Goal: Task Accomplishment & Management: Use online tool/utility

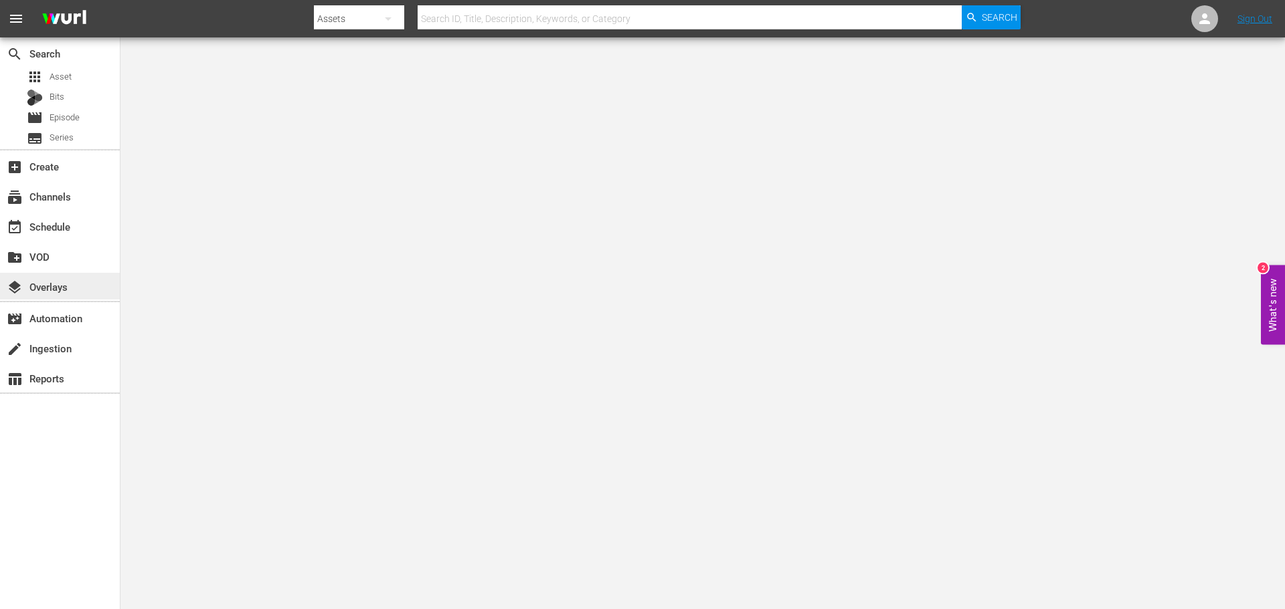
click at [51, 284] on div "layers Overlays" at bounding box center [37, 285] width 75 height 12
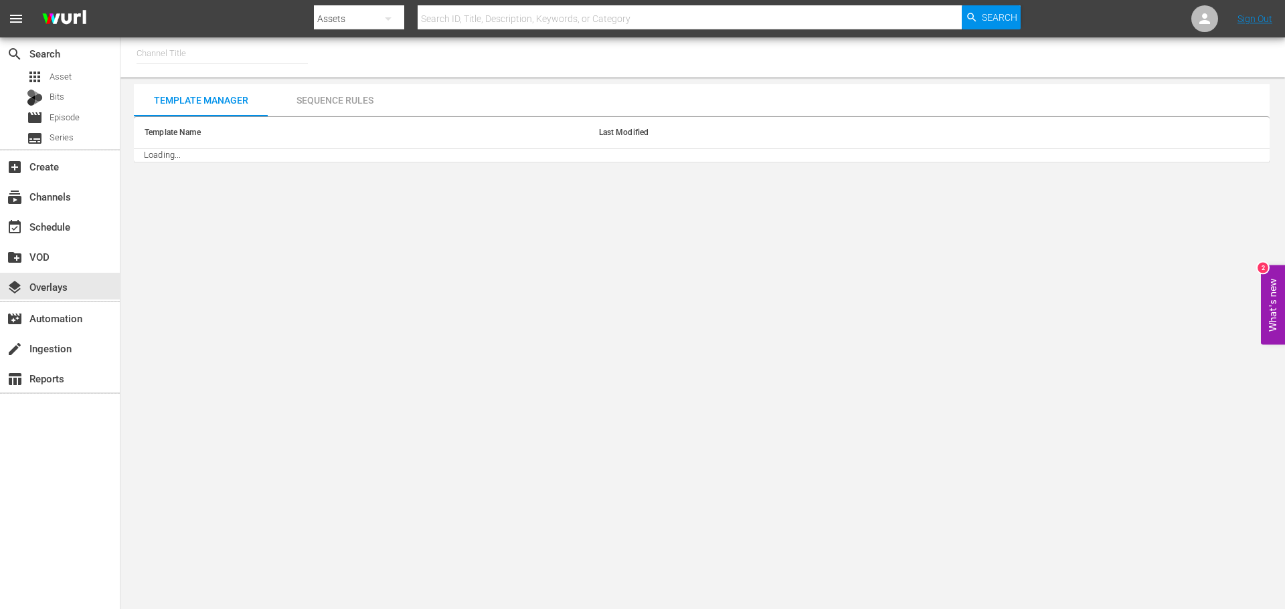
click at [202, 61] on input "text" at bounding box center [221, 53] width 171 height 32
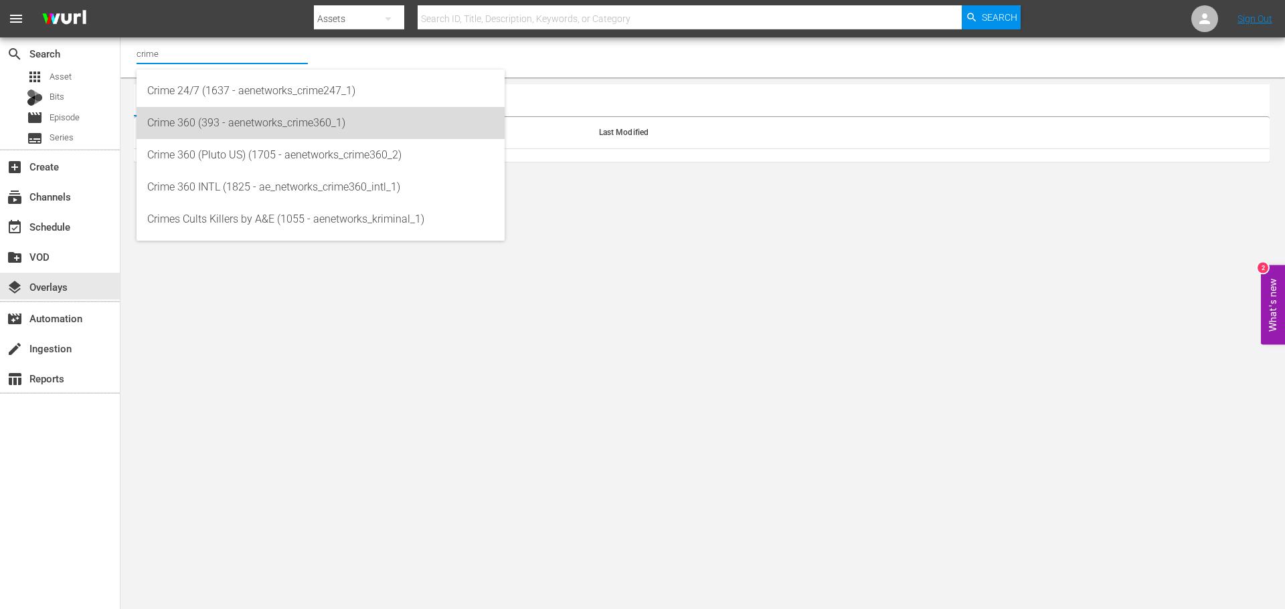
click at [302, 133] on div "Crime 360 (393 - aenetworks_crime360_1)" at bounding box center [320, 123] width 347 height 32
type input "Crime 360 (393 - aenetworks_crime360_1)"
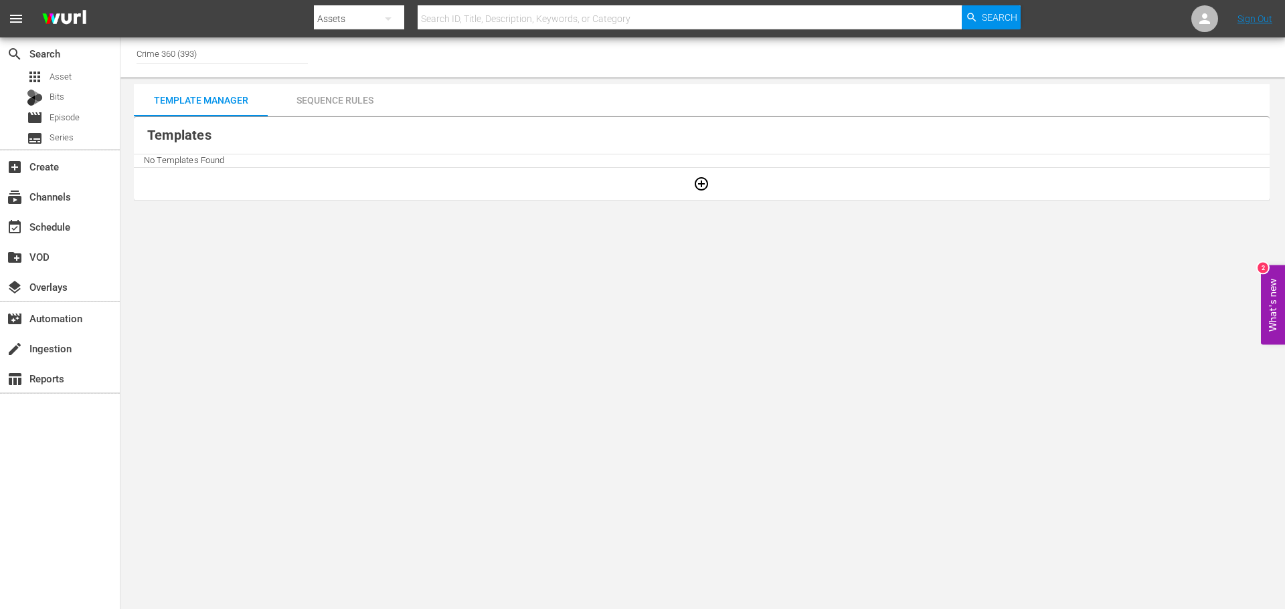
click at [330, 96] on div "Sequence Rules" at bounding box center [335, 100] width 134 height 32
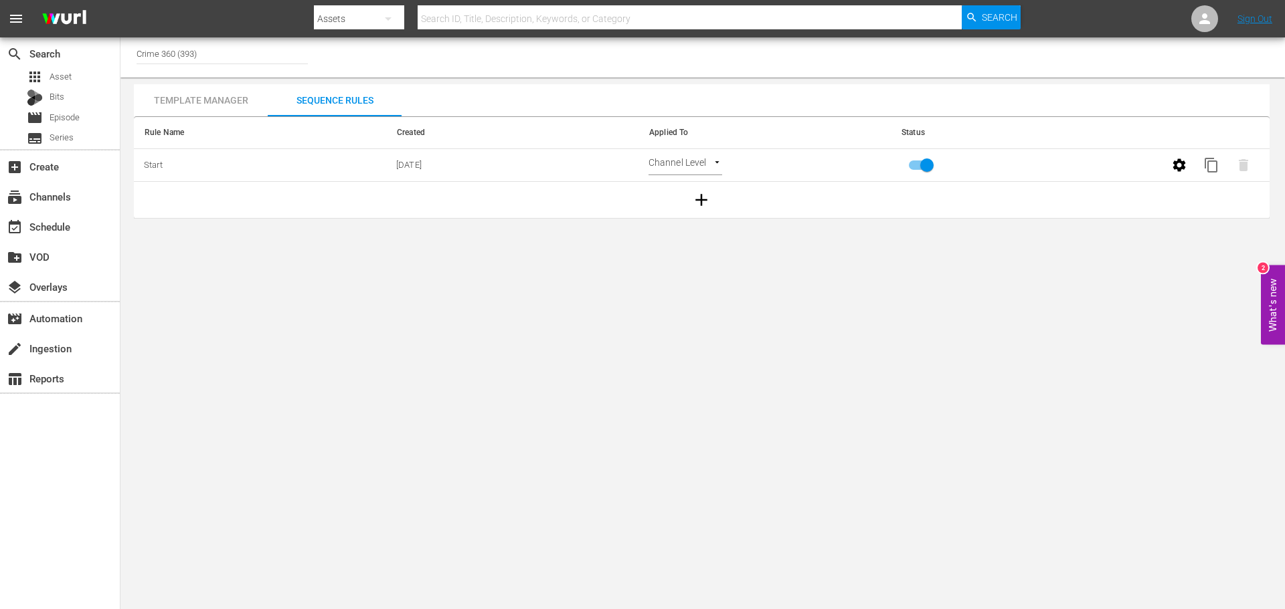
click at [1179, 172] on icon "button" at bounding box center [1179, 165] width 16 height 16
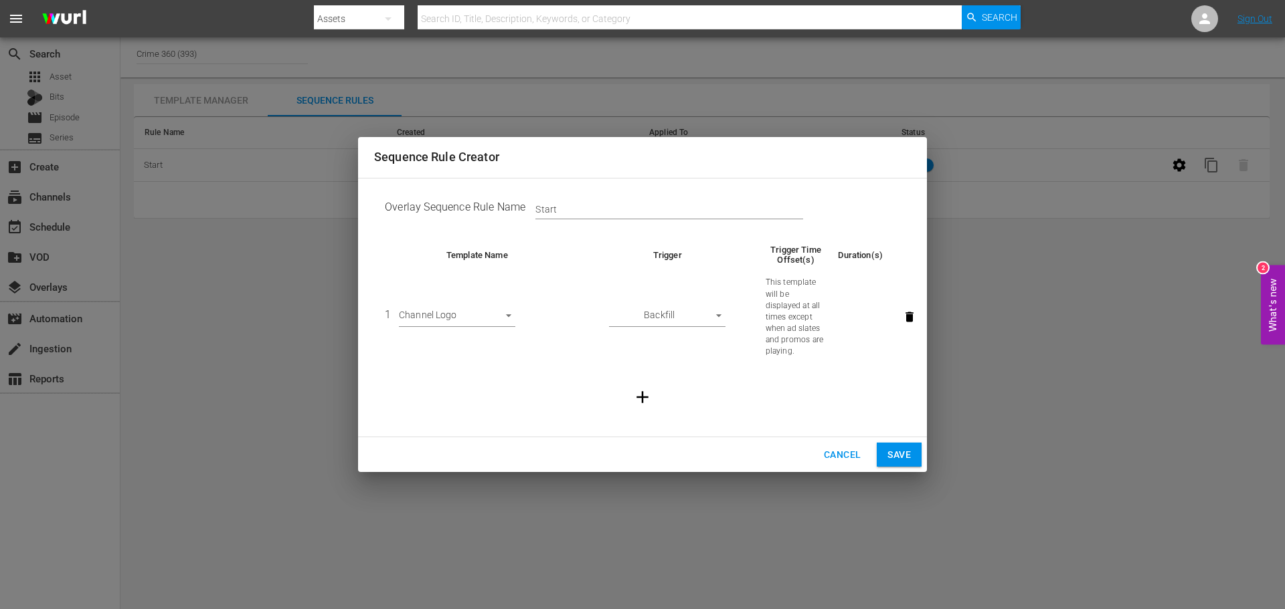
click at [824, 460] on span "Cancel" at bounding box center [842, 455] width 37 height 17
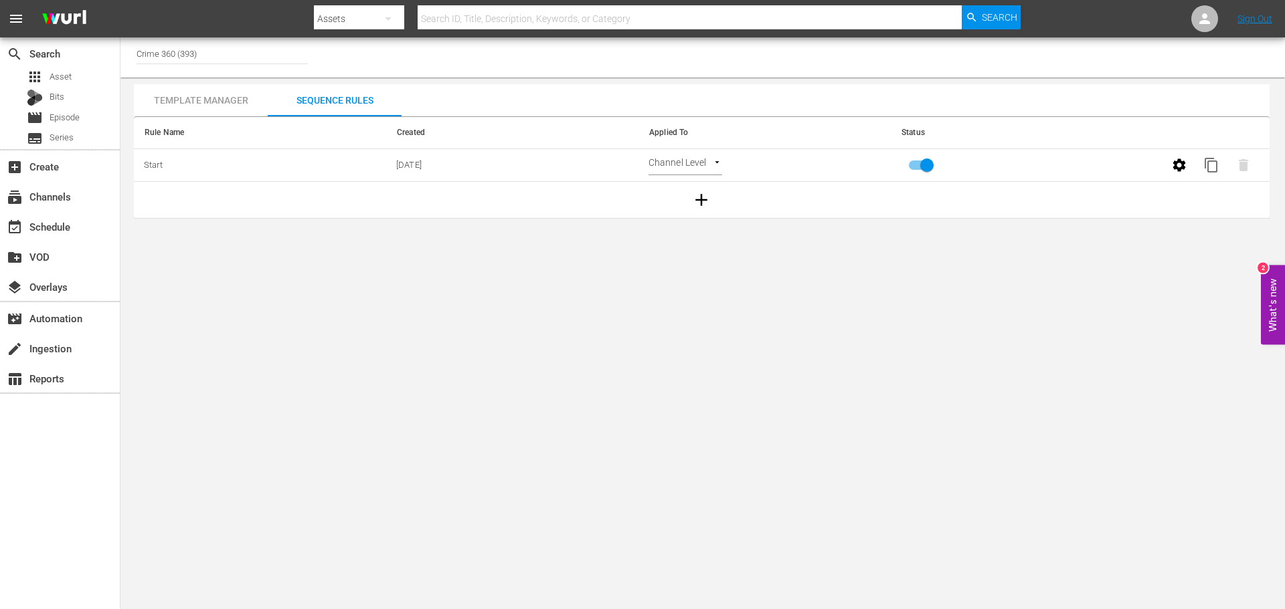
click at [217, 86] on div "Template Manager" at bounding box center [201, 100] width 134 height 32
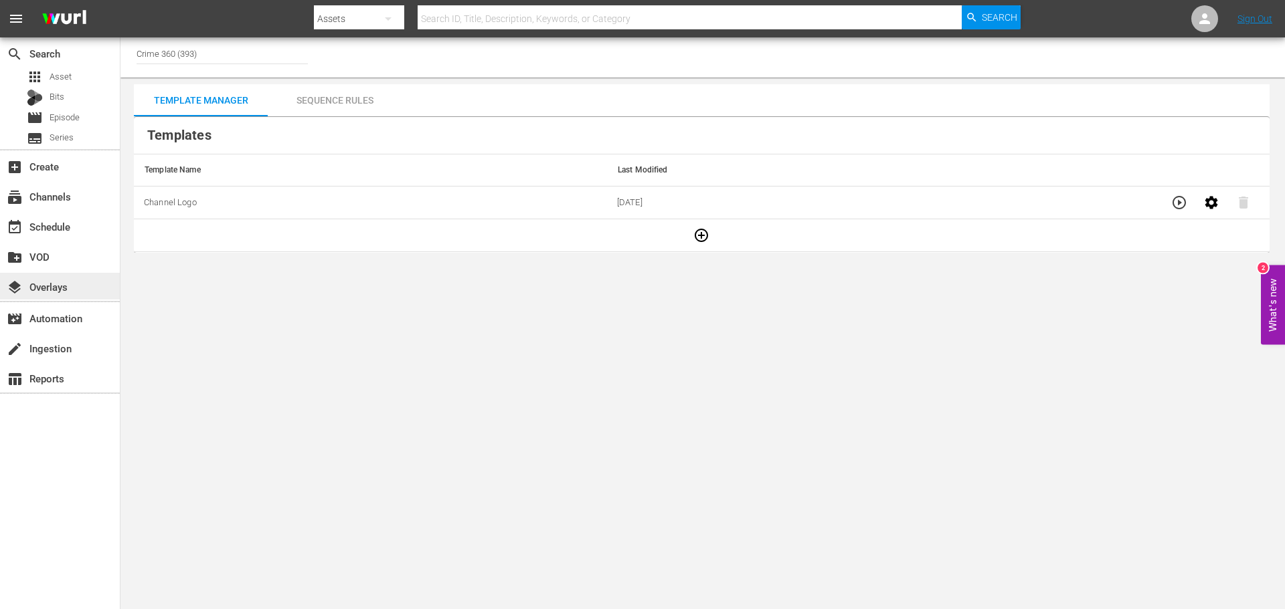
click at [66, 283] on div "layers Overlays" at bounding box center [37, 285] width 75 height 12
click at [215, 54] on input "Crime 360 (393)" at bounding box center [221, 53] width 171 height 32
drag, startPoint x: 256, startPoint y: 52, endPoint x: 0, endPoint y: 49, distance: 255.6
click at [120, 0] on div "search Search apps Asset Bits movie Episode subtitles Series add_box Create sub…" at bounding box center [702, 0] width 1164 height 0
click at [235, 58] on input "torque" at bounding box center [221, 53] width 171 height 32
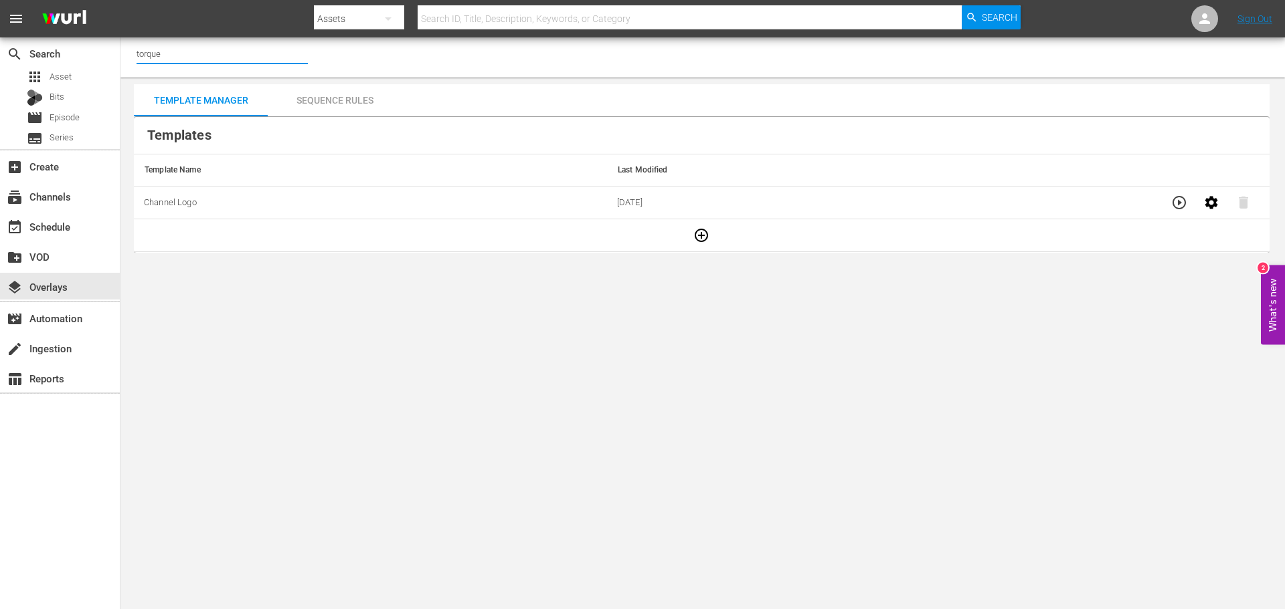
click at [207, 58] on input "torque" at bounding box center [221, 53] width 171 height 32
click at [162, 58] on input "torque" at bounding box center [221, 53] width 171 height 32
click at [163, 58] on input "torque" at bounding box center [221, 53] width 171 height 32
click at [177, 56] on input "torque" at bounding box center [221, 53] width 171 height 32
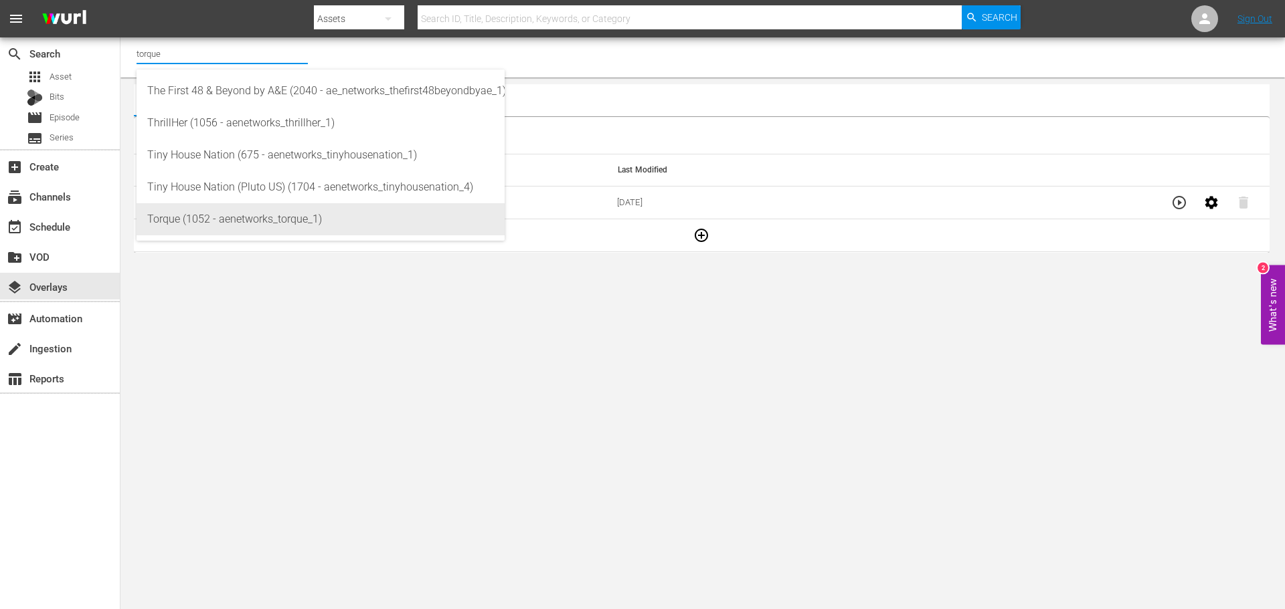
click at [264, 222] on div "Torque (1052 - aenetworks_torque_1)" at bounding box center [320, 219] width 347 height 32
type input "Torque (1052 - aenetworks_torque_1)"
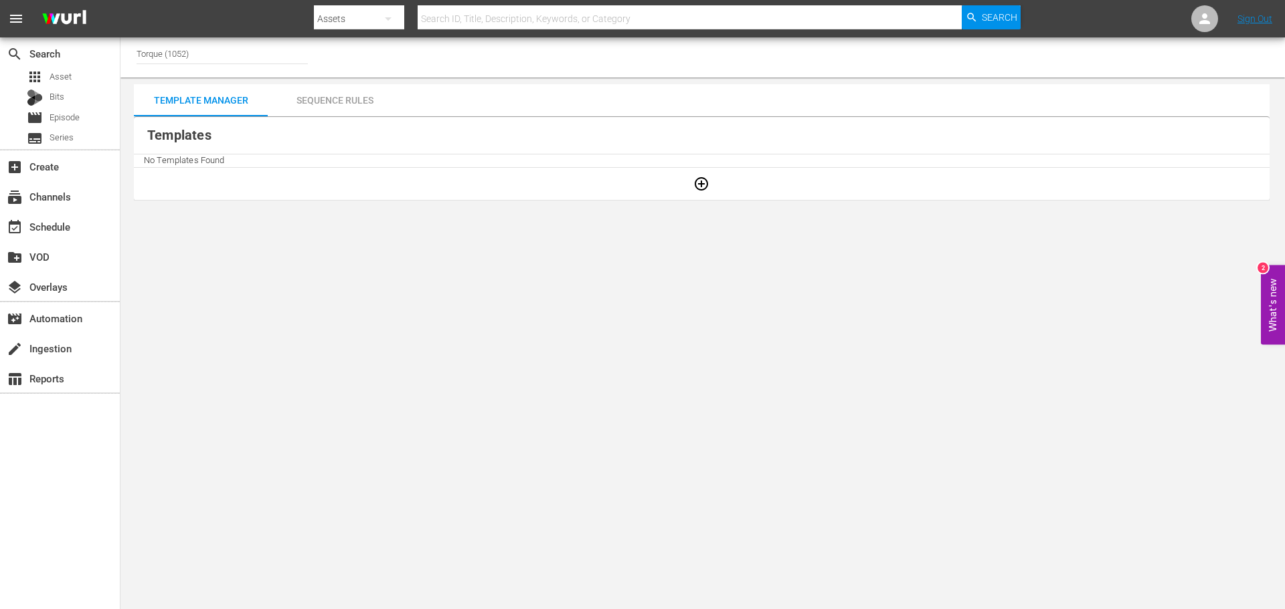
click at [264, 222] on body "menu Search By Assets Search ID, Title, Description, Keywords, or Category Sear…" at bounding box center [642, 304] width 1285 height 609
click at [353, 98] on div "Sequence Rules" at bounding box center [335, 100] width 134 height 32
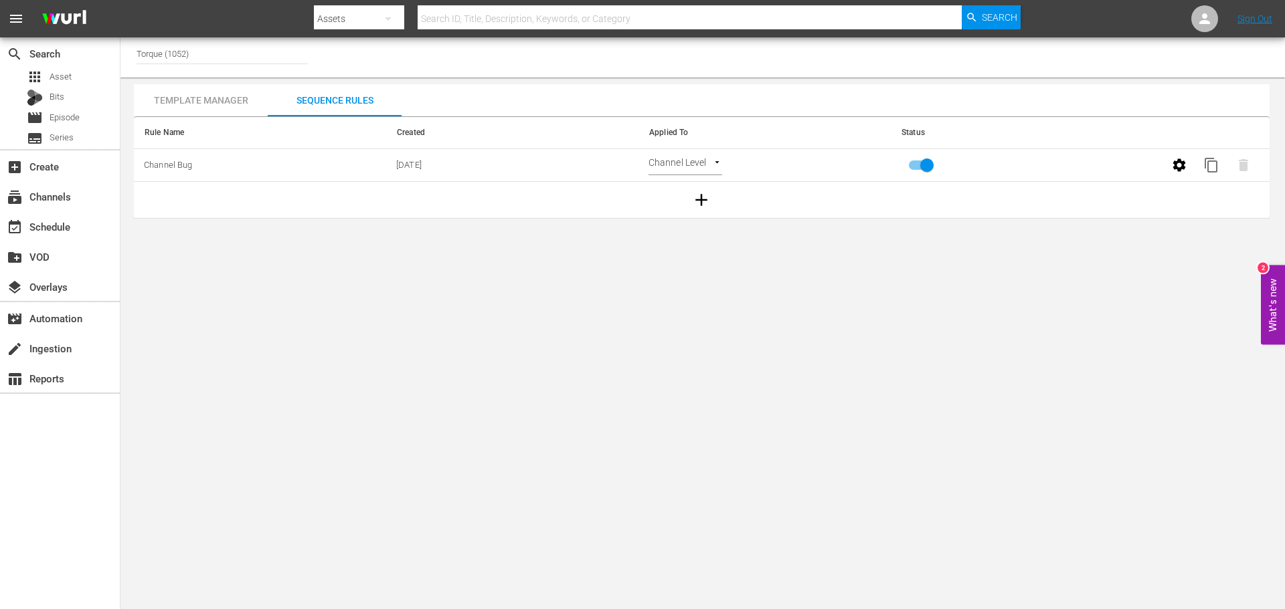
click at [191, 101] on div "Template Manager" at bounding box center [201, 100] width 134 height 32
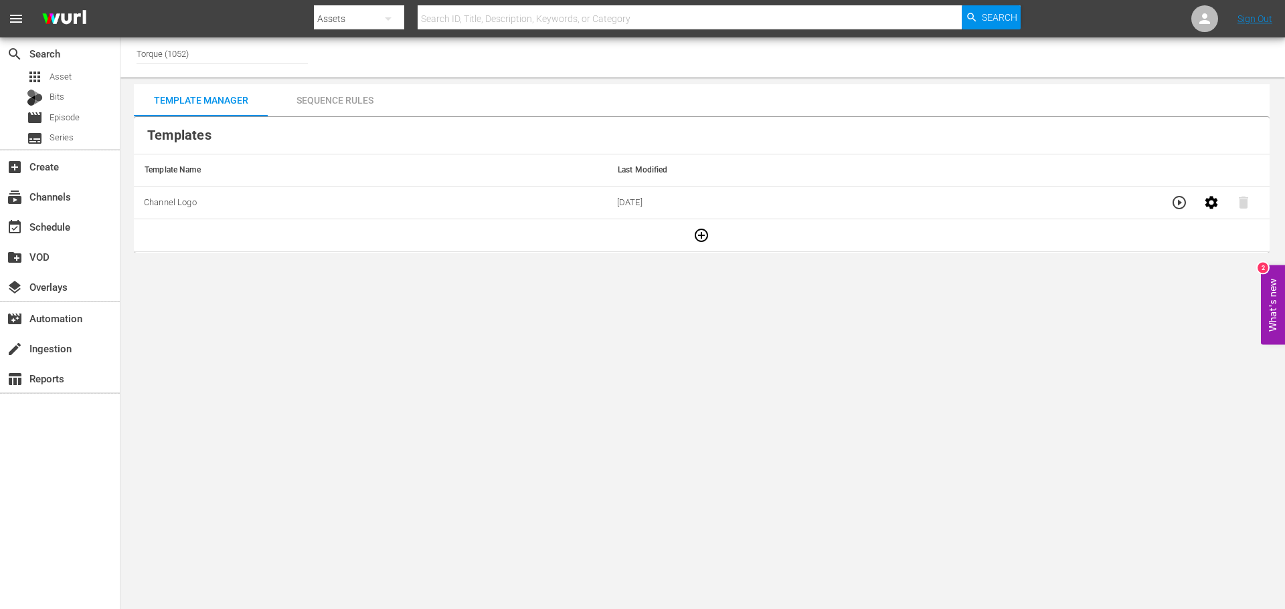
click at [345, 100] on div "Sequence Rules" at bounding box center [335, 100] width 134 height 32
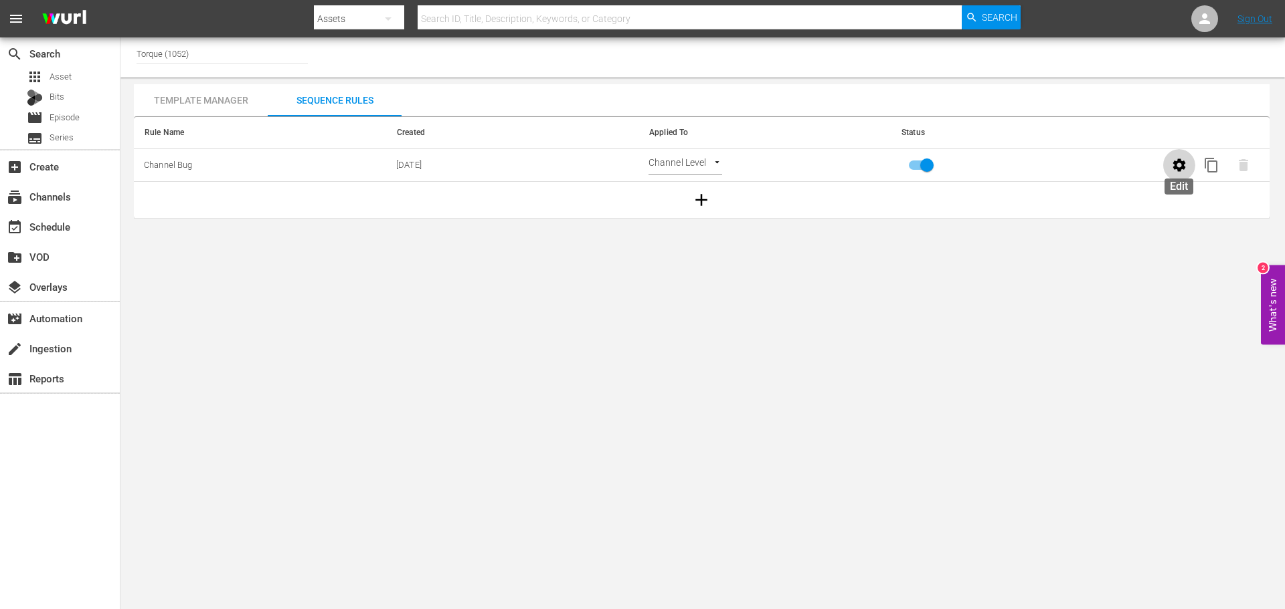
click at [1172, 167] on icon "button" at bounding box center [1179, 165] width 16 height 16
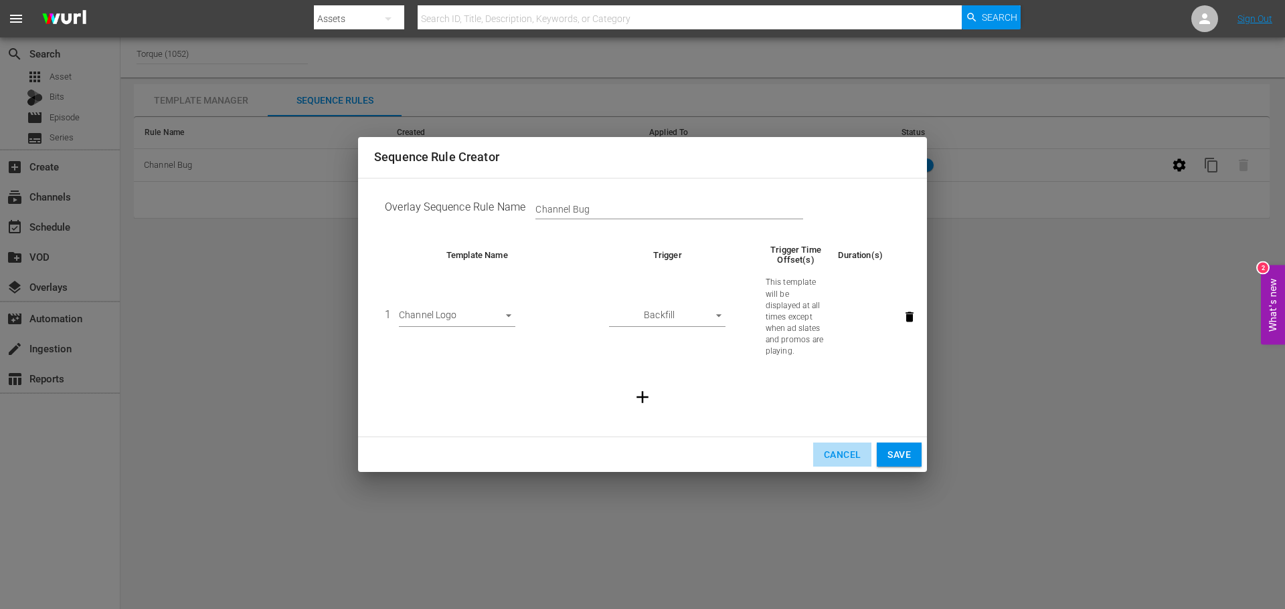
click at [833, 454] on span "Cancel" at bounding box center [842, 455] width 37 height 17
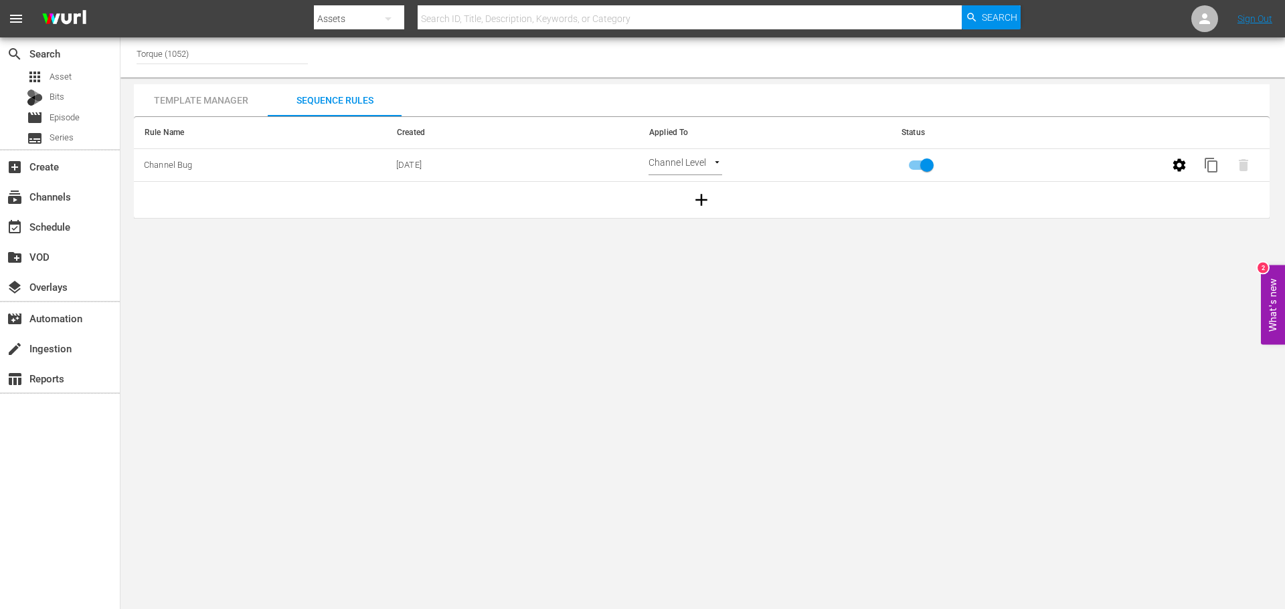
click at [198, 110] on div "Template Manager" at bounding box center [201, 100] width 134 height 32
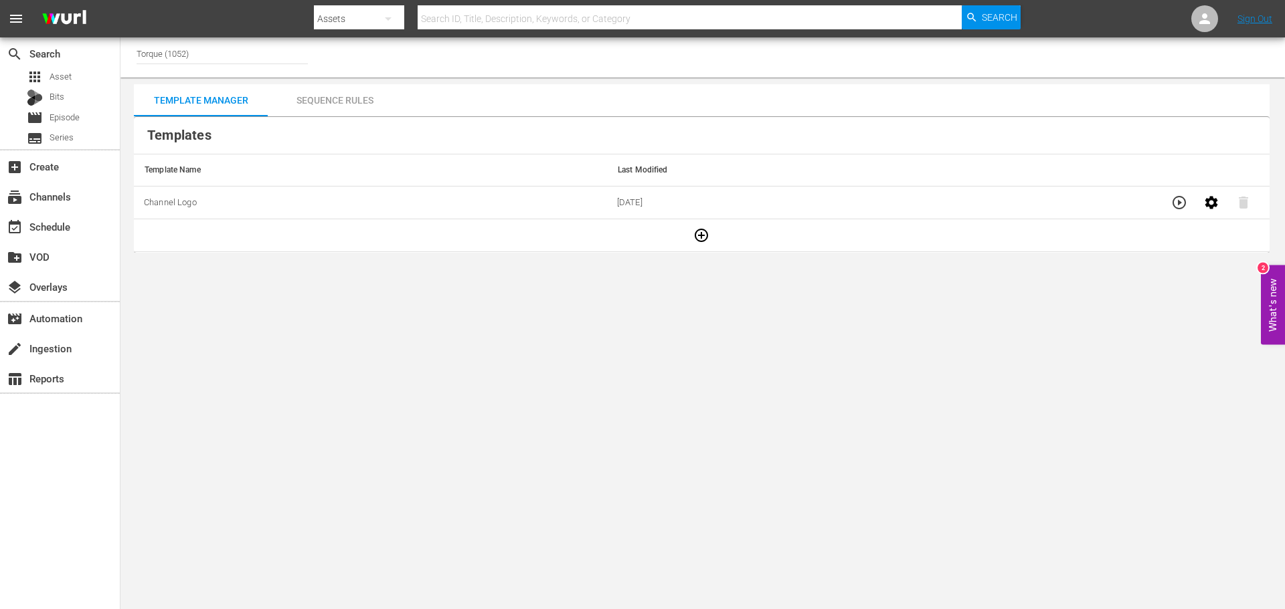
click at [1163, 206] on button "button" at bounding box center [1179, 203] width 32 height 32
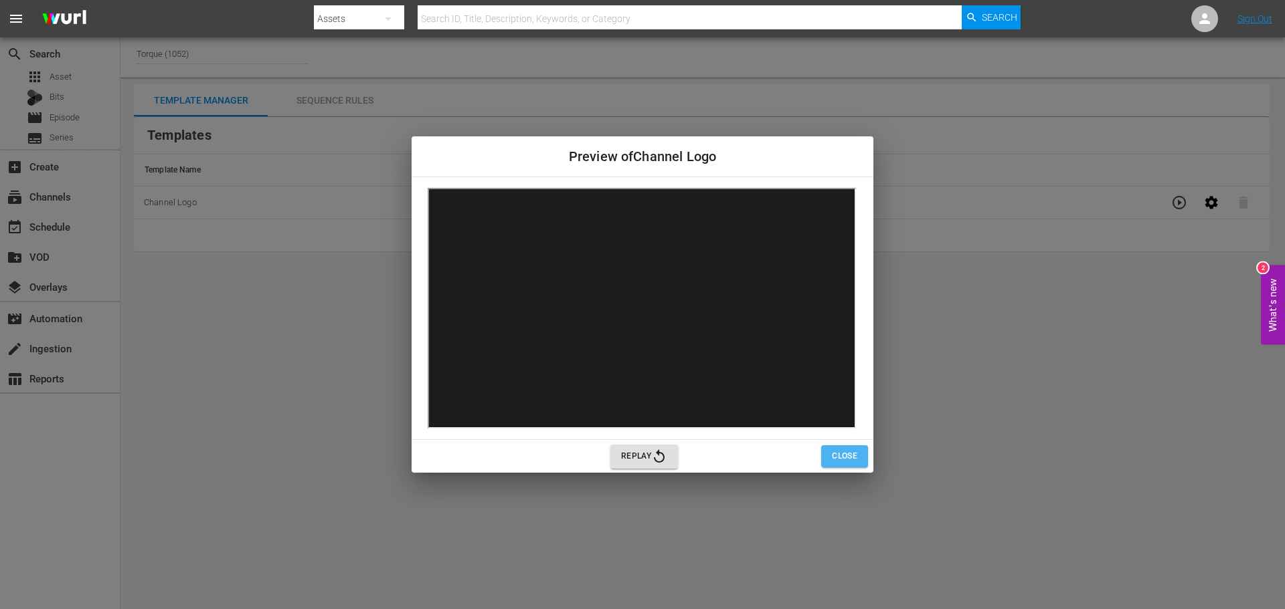
click at [848, 463] on span "Close" at bounding box center [844, 457] width 25 height 14
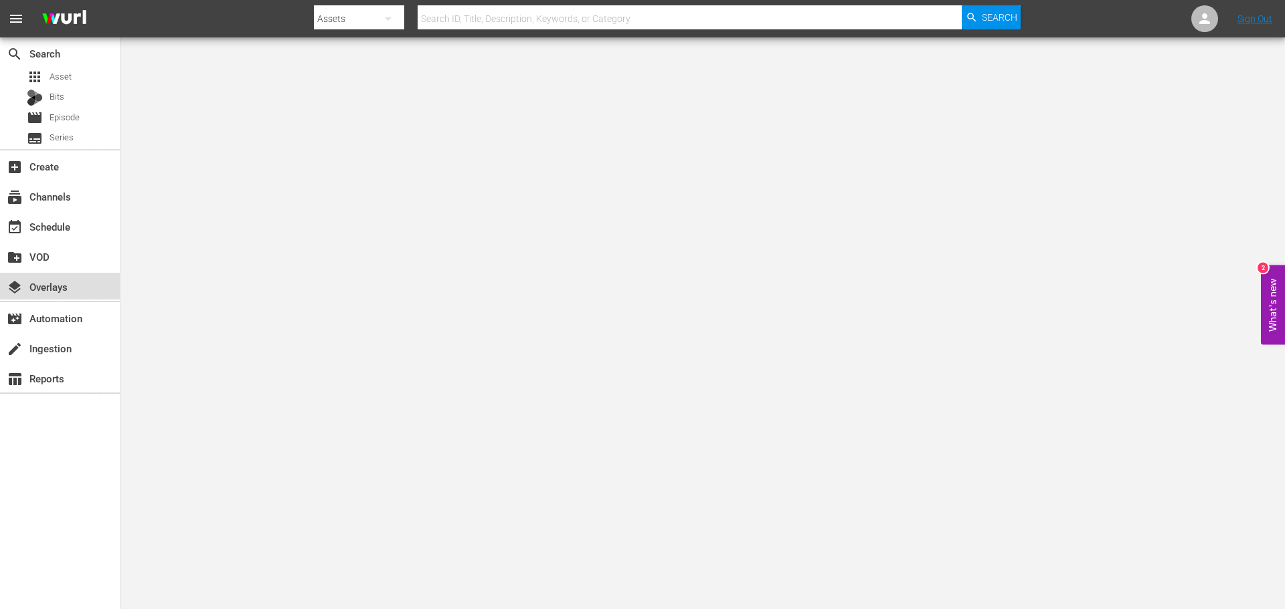
click at [81, 293] on div "layers Overlays" at bounding box center [60, 286] width 120 height 27
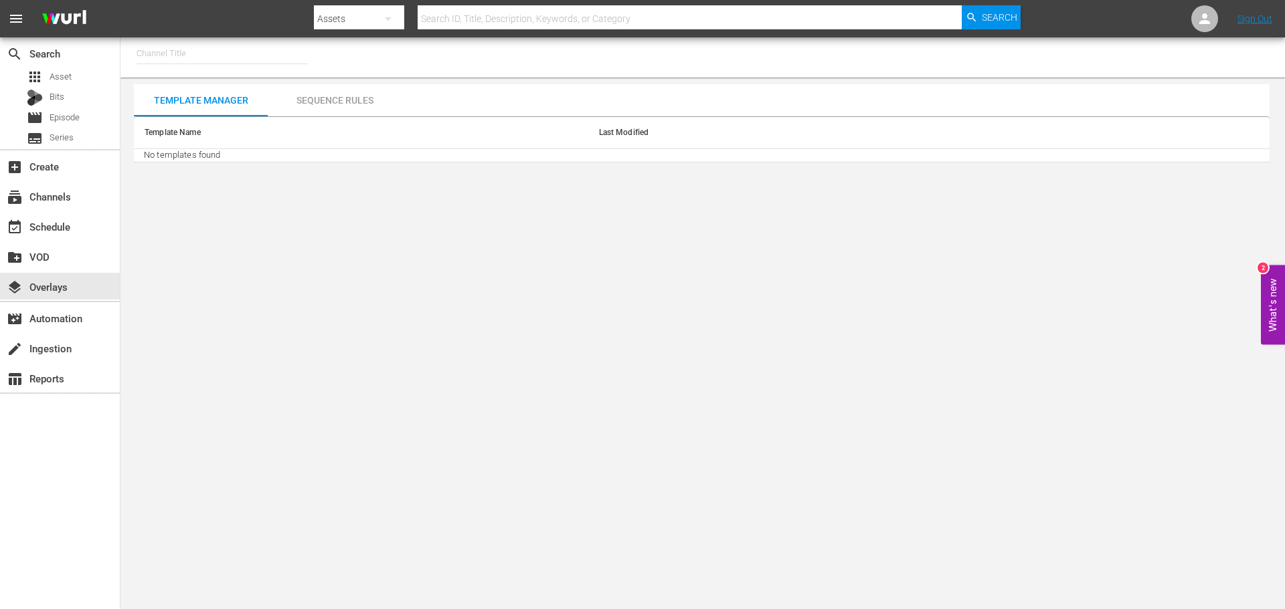
click at [219, 54] on input "text" at bounding box center [221, 53] width 171 height 32
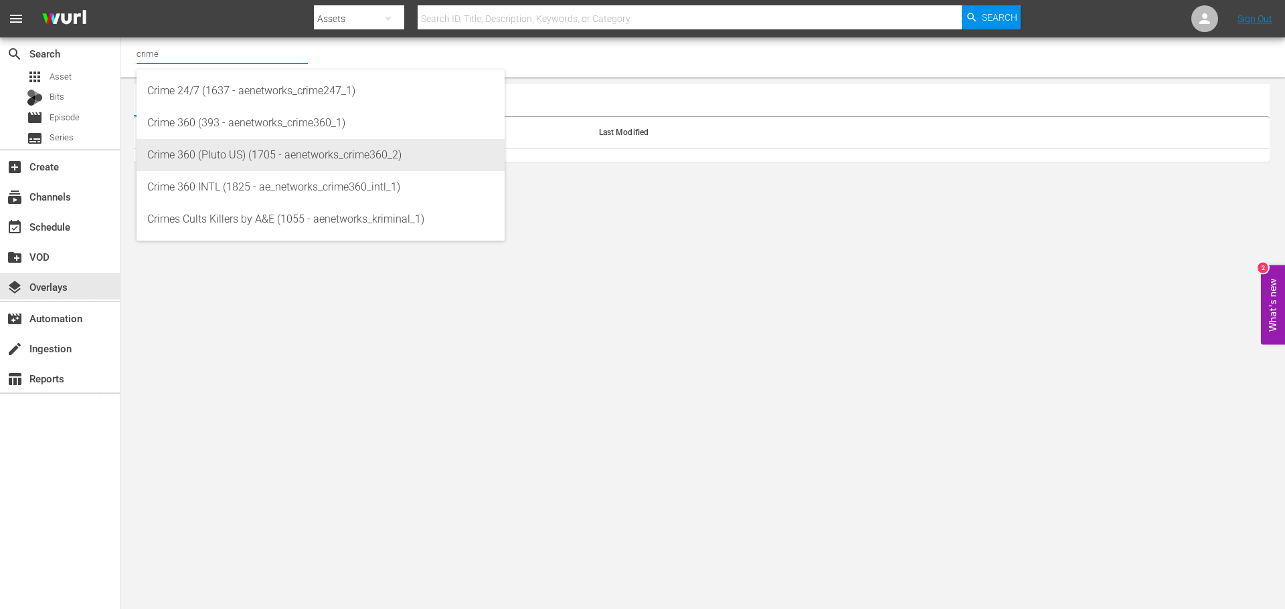
click at [273, 147] on div "Crime 360 (Pluto US) (1705 - aenetworks_crime360_2)" at bounding box center [320, 155] width 347 height 32
type input "Crime 360 (Pluto US) (1705 - aenetworks_crime360_2)"
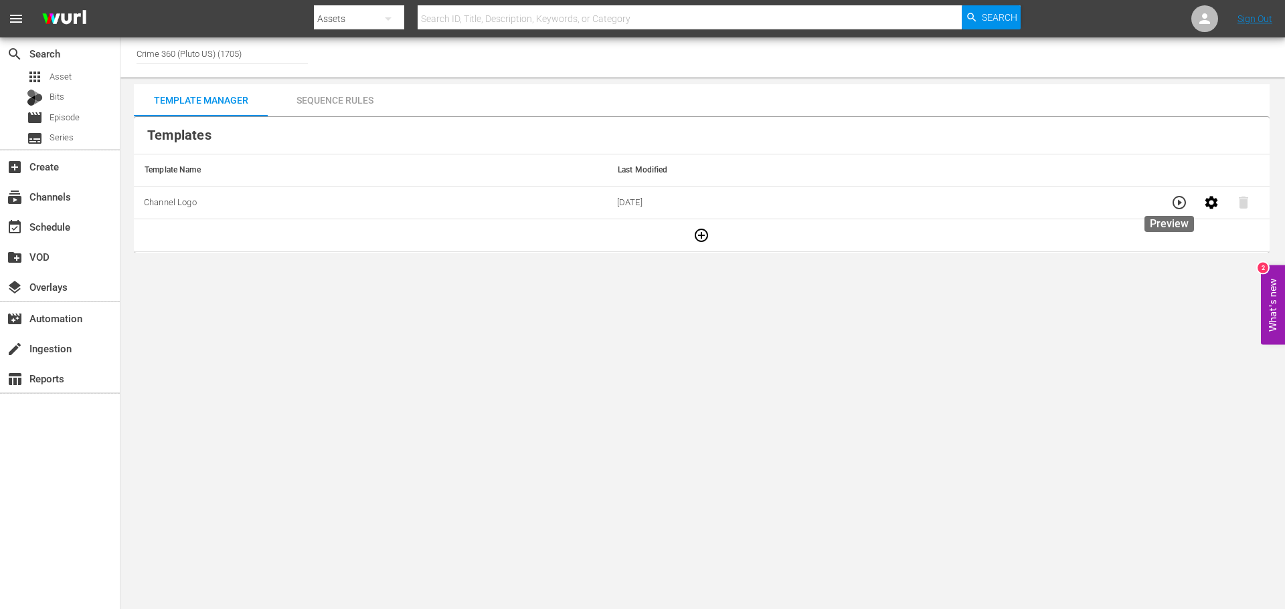
click at [1167, 214] on button "button" at bounding box center [1179, 203] width 32 height 32
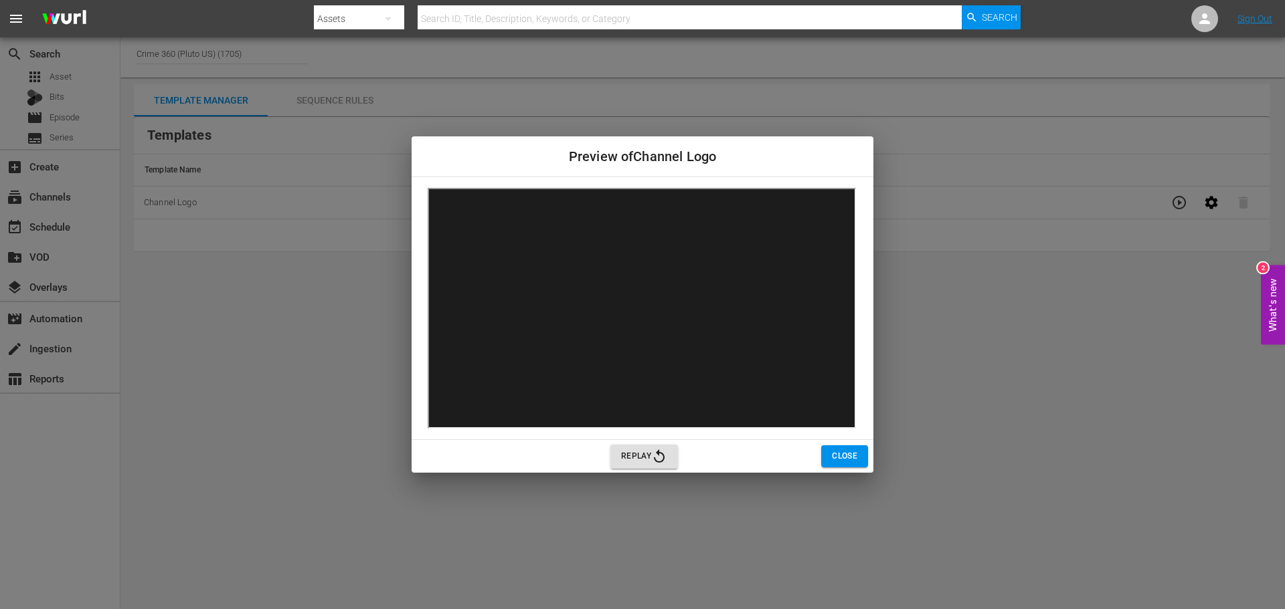
click at [854, 458] on span "Close" at bounding box center [844, 457] width 25 height 14
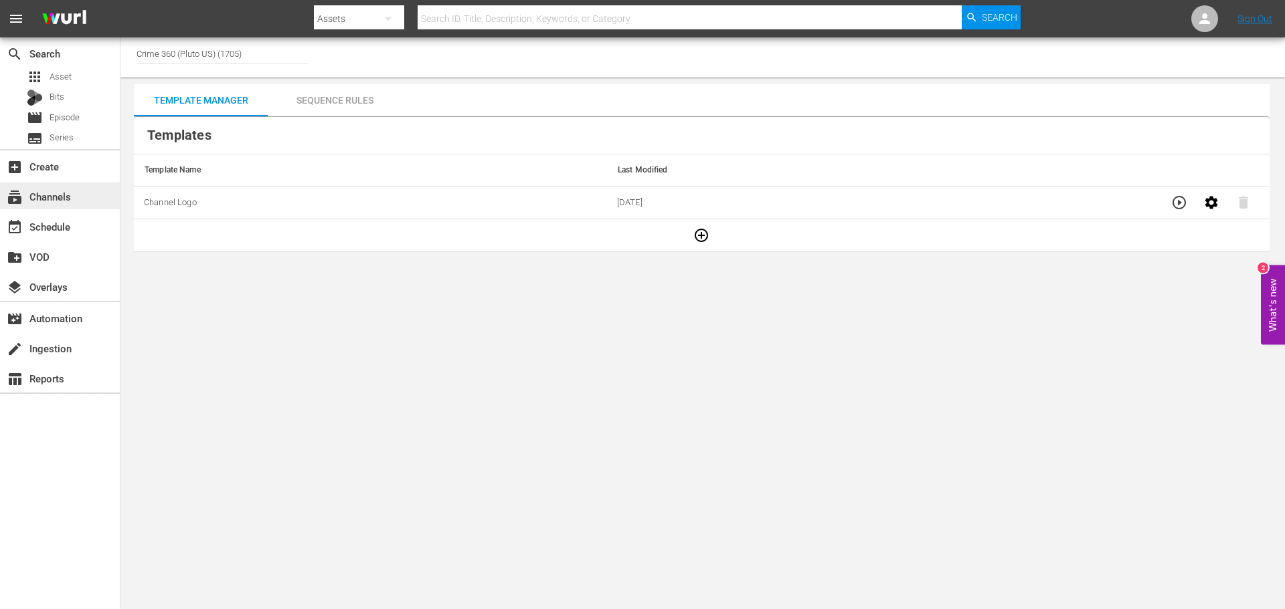
click at [66, 195] on div "subscriptions Channels" at bounding box center [37, 195] width 75 height 12
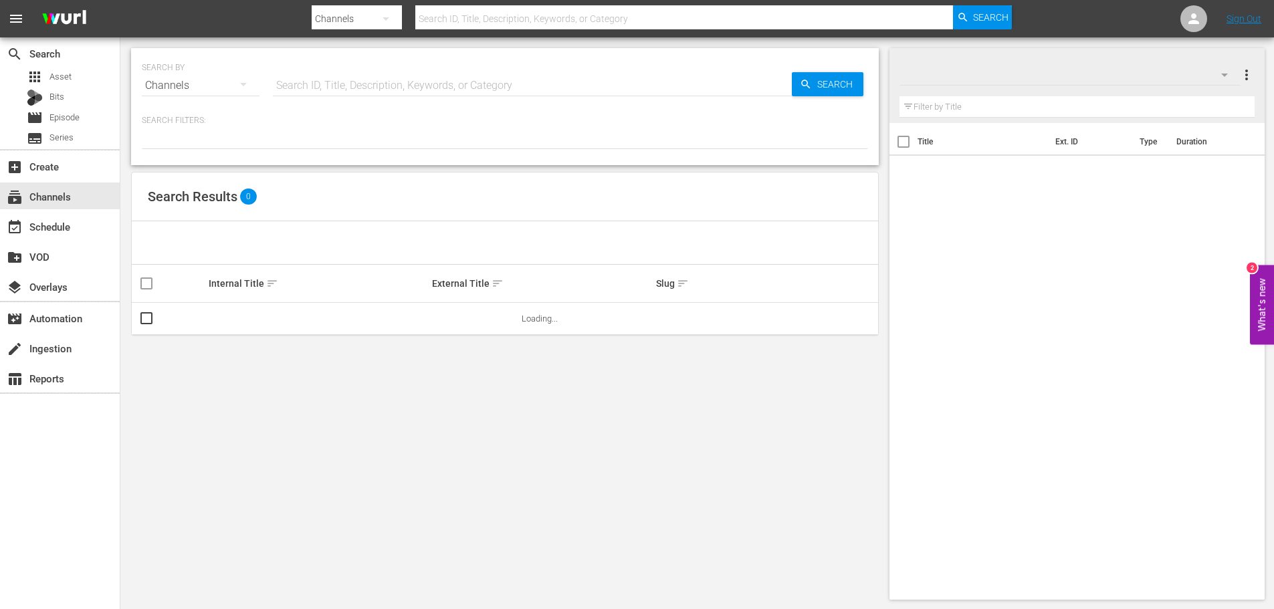
click at [366, 88] on input "text" at bounding box center [532, 86] width 519 height 32
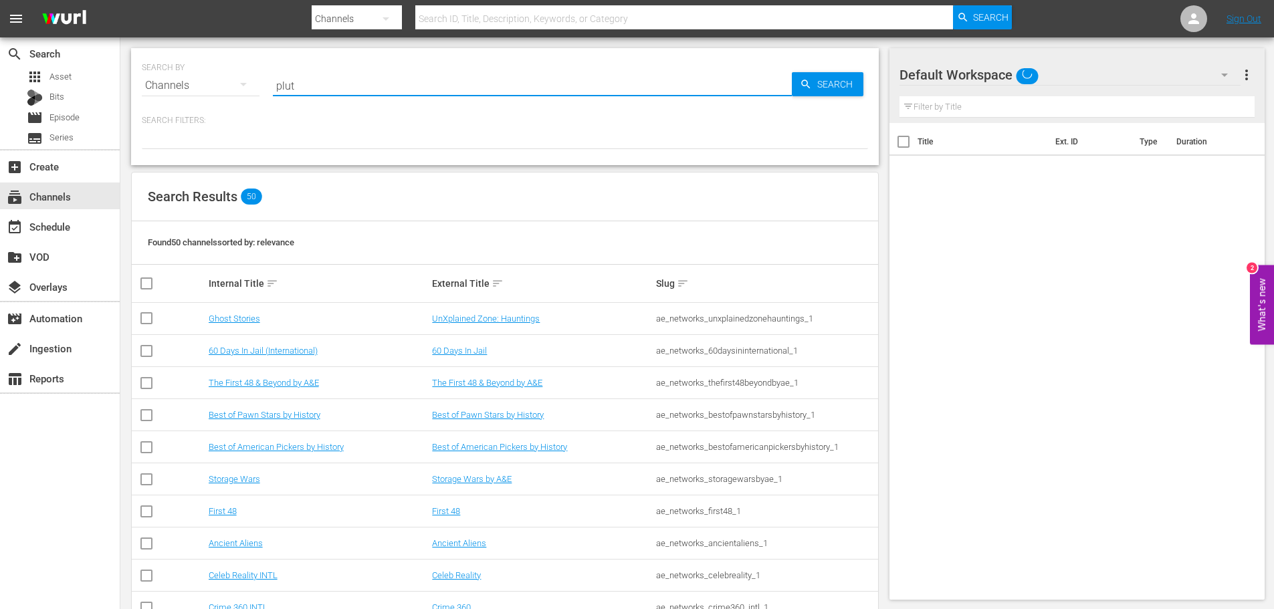
type input "pluto"
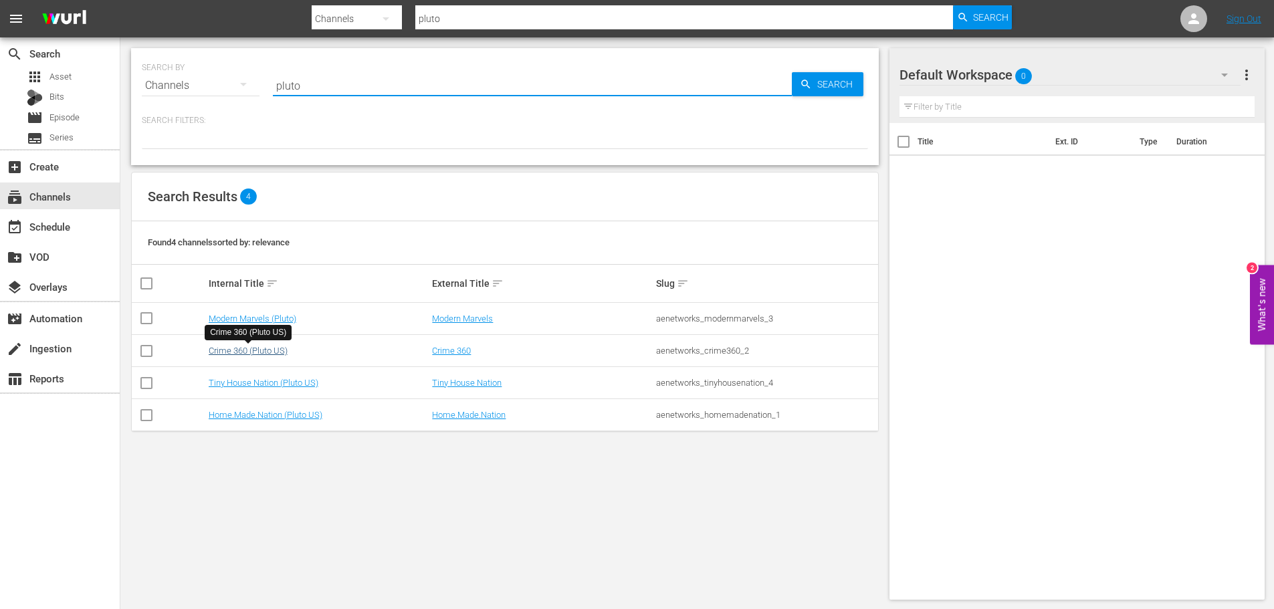
type input "pluto"
click at [272, 351] on link "Crime 360 (Pluto US)" at bounding box center [248, 351] width 79 height 10
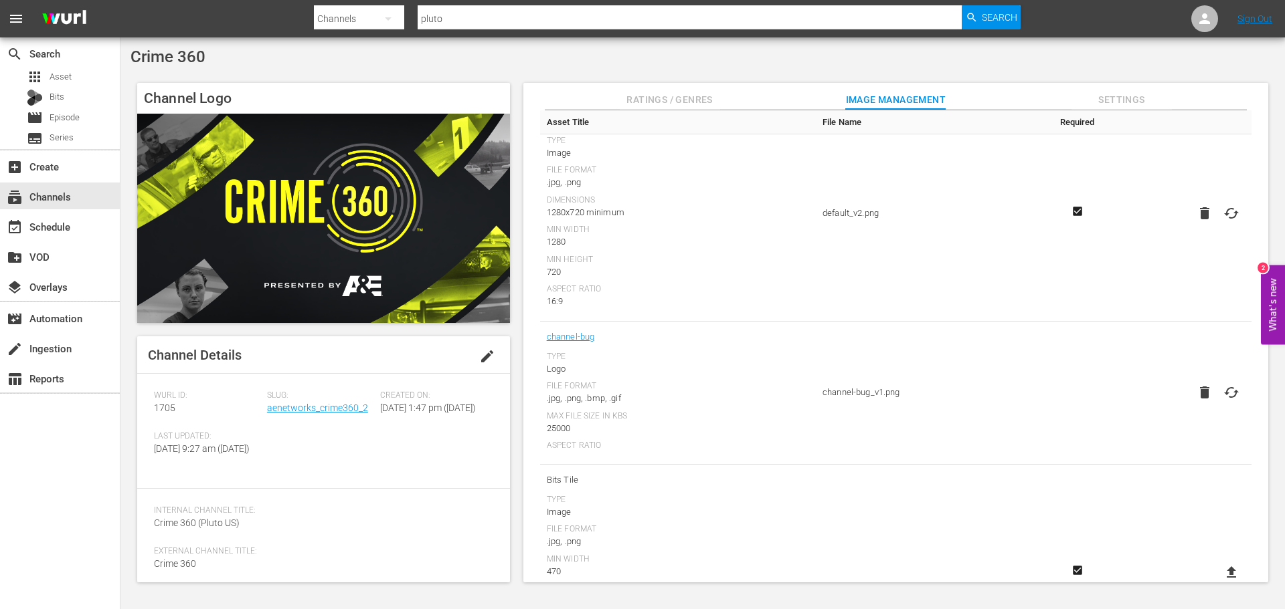
scroll to position [134, 0]
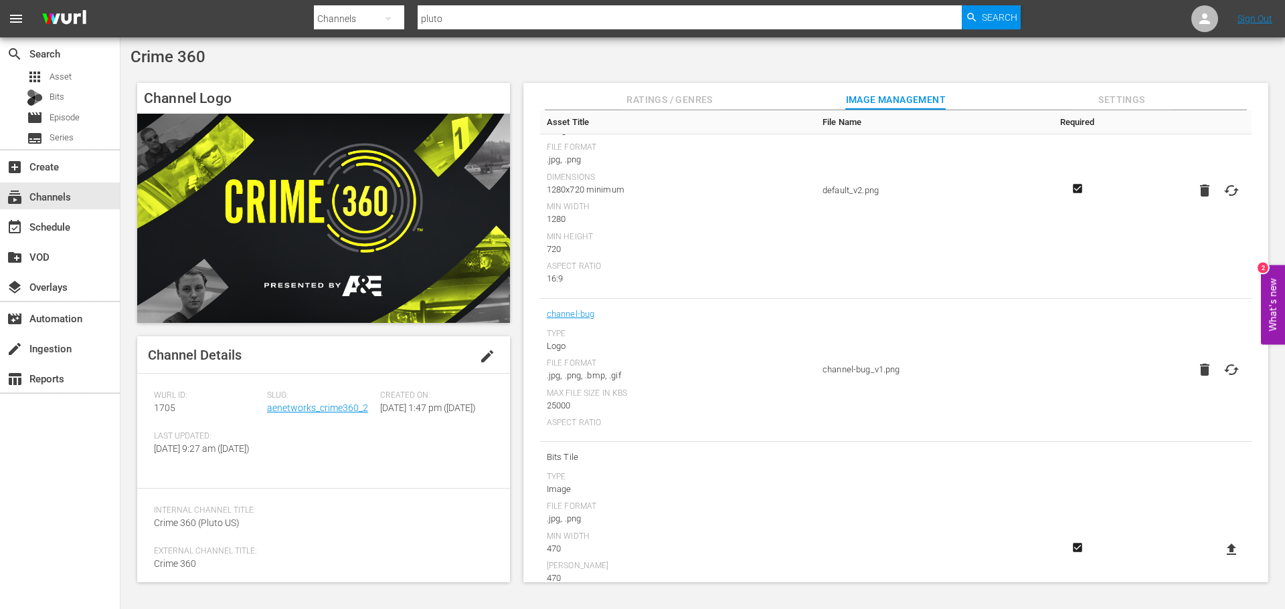
click at [1204, 375] on icon "button" at bounding box center [1204, 370] width 9 height 12
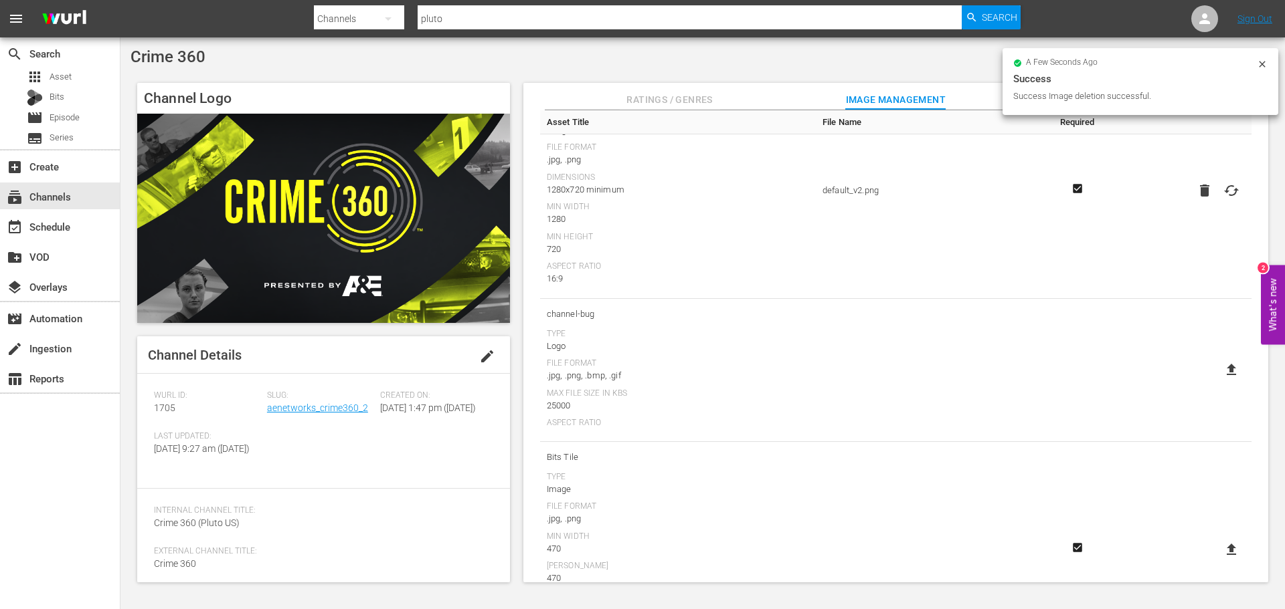
click at [1229, 372] on icon at bounding box center [1230, 369] width 9 height 11
click at [1218, 381] on input "file" at bounding box center [1218, 381] width 1 height 1
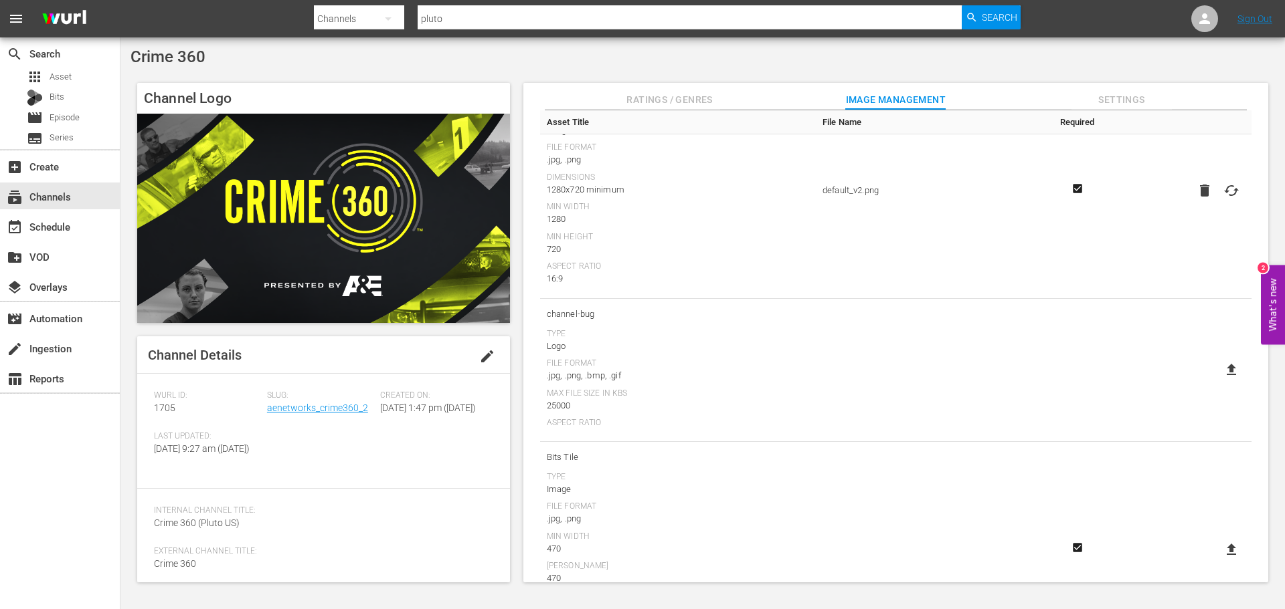
type input "C:\fakepath\AE_Crime_360_1920x1080.png"
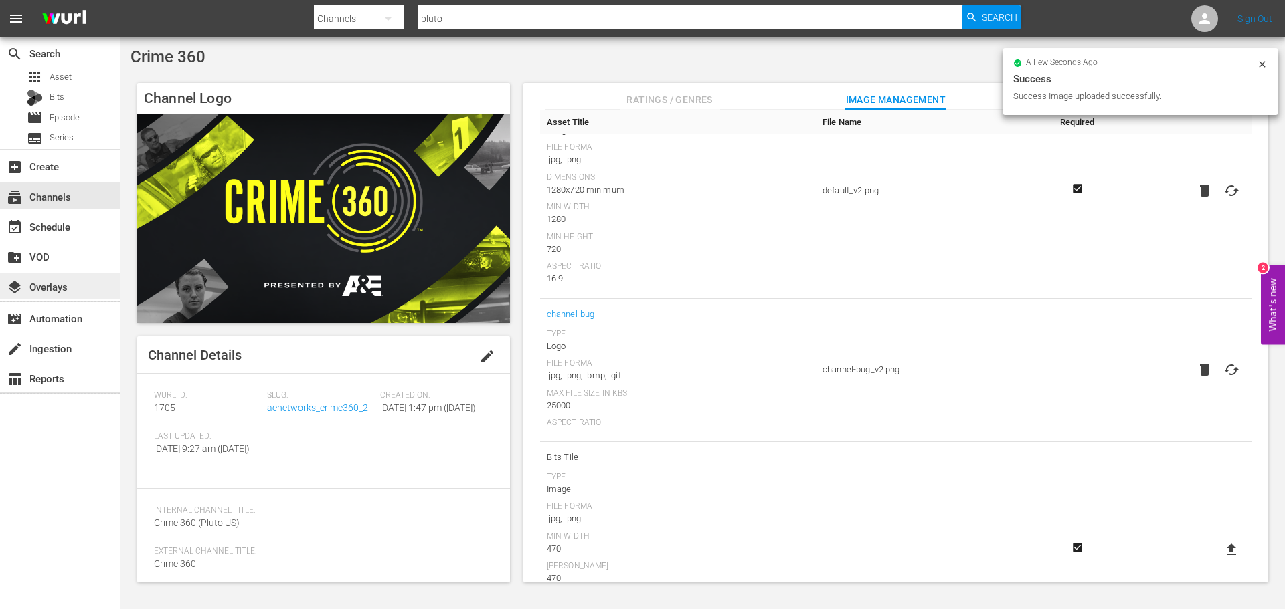
click at [85, 281] on div "layers Overlays" at bounding box center [60, 286] width 120 height 27
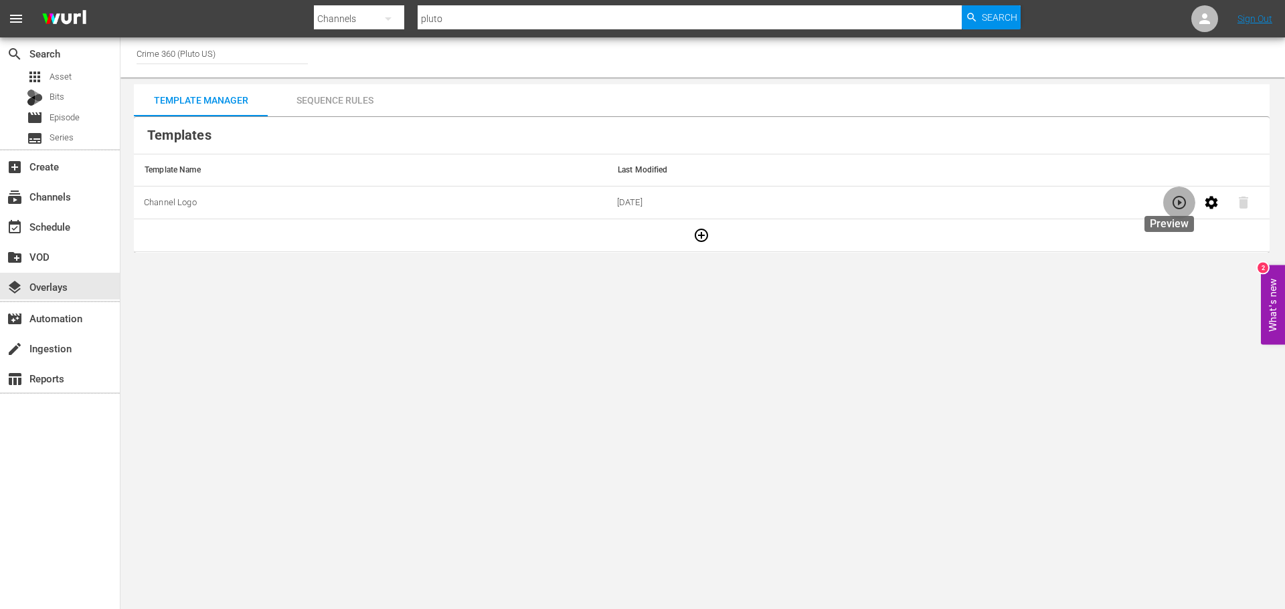
click at [1171, 195] on icon "button" at bounding box center [1179, 203] width 16 height 16
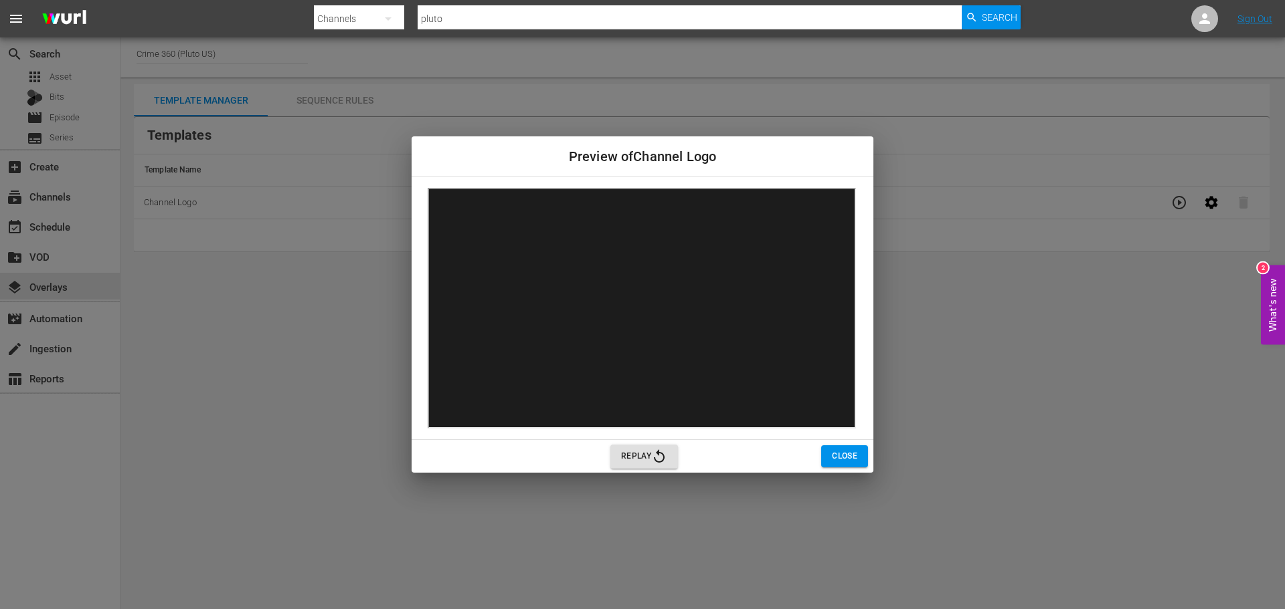
click at [848, 460] on span "Close" at bounding box center [844, 457] width 25 height 14
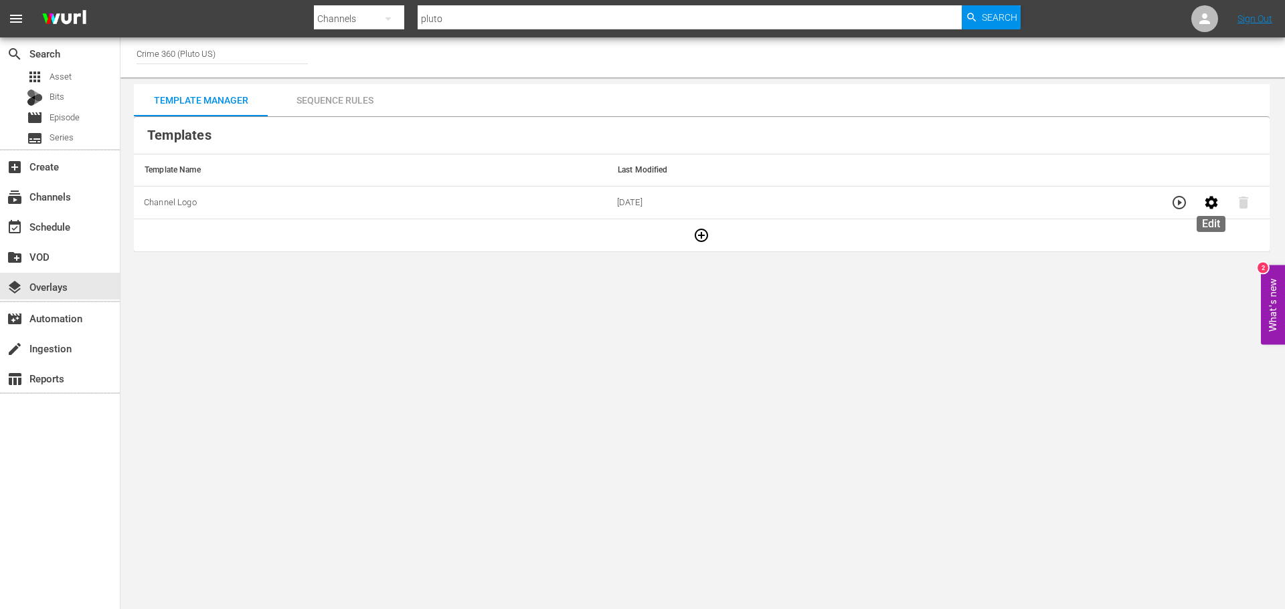
click at [1216, 201] on icon "button" at bounding box center [1210, 202] width 13 height 13
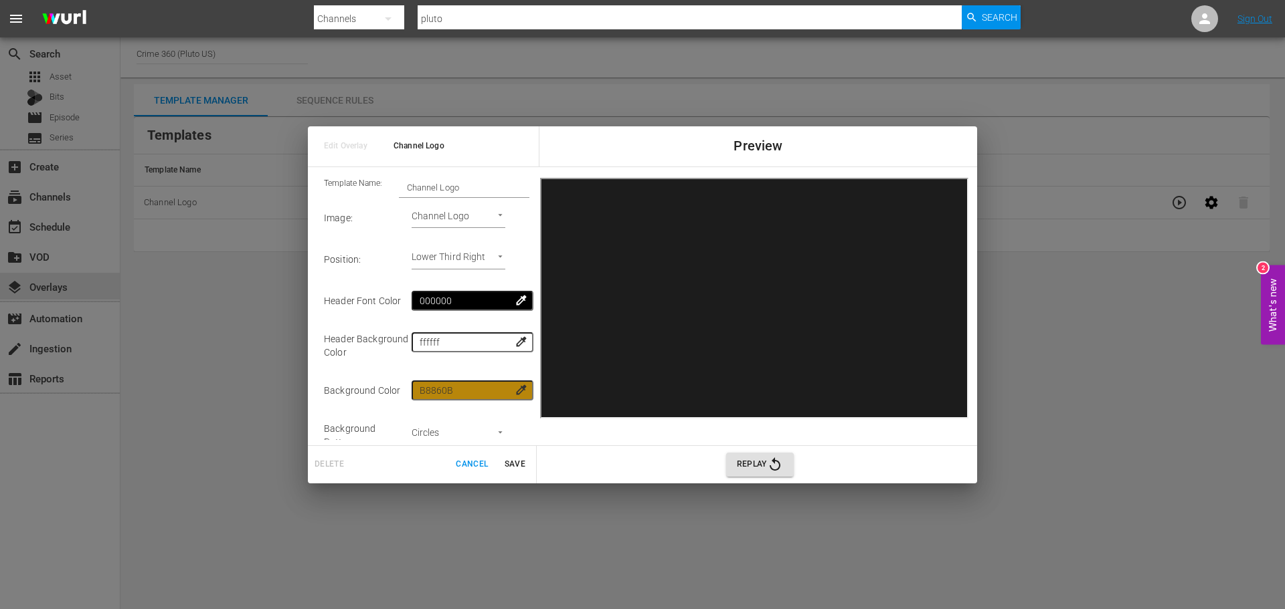
click at [430, 220] on body "menu Search By Channels Search ID, Title, Description, Keywords, or Category pl…" at bounding box center [642, 304] width 1285 height 609
click at [440, 220] on li "Channel Logo" at bounding box center [445, 221] width 80 height 22
click at [760, 460] on span "Replay" at bounding box center [760, 465] width 46 height 16
click at [480, 462] on span "Cancel" at bounding box center [472, 465] width 32 height 14
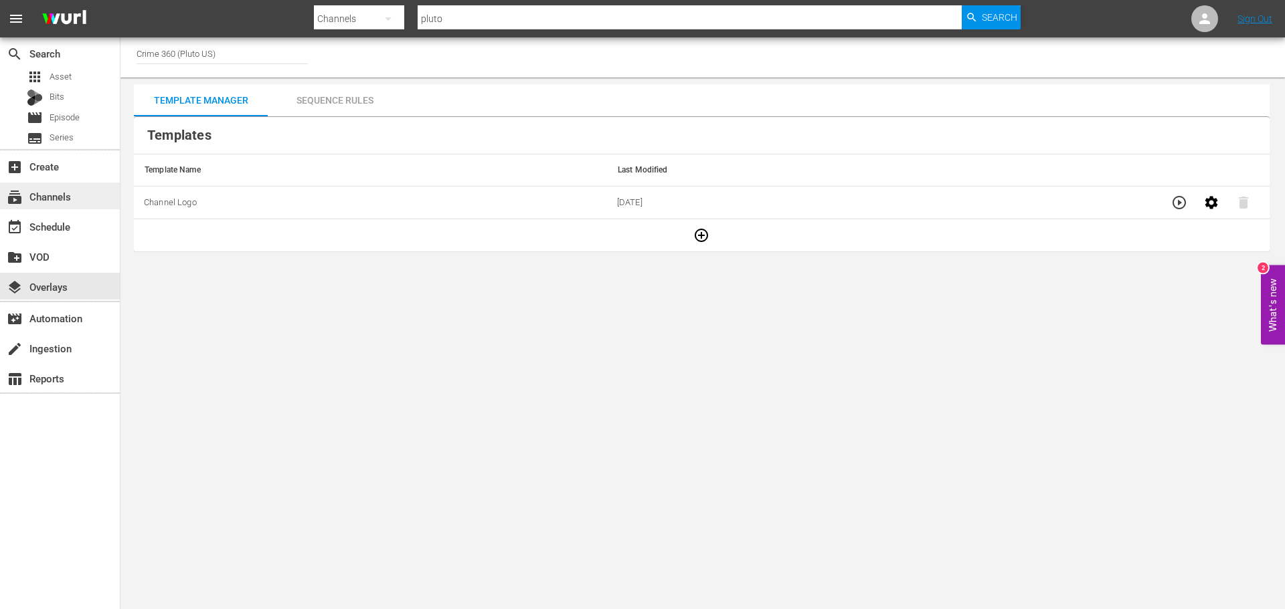
click at [58, 191] on div "subscriptions Channels" at bounding box center [37, 195] width 75 height 12
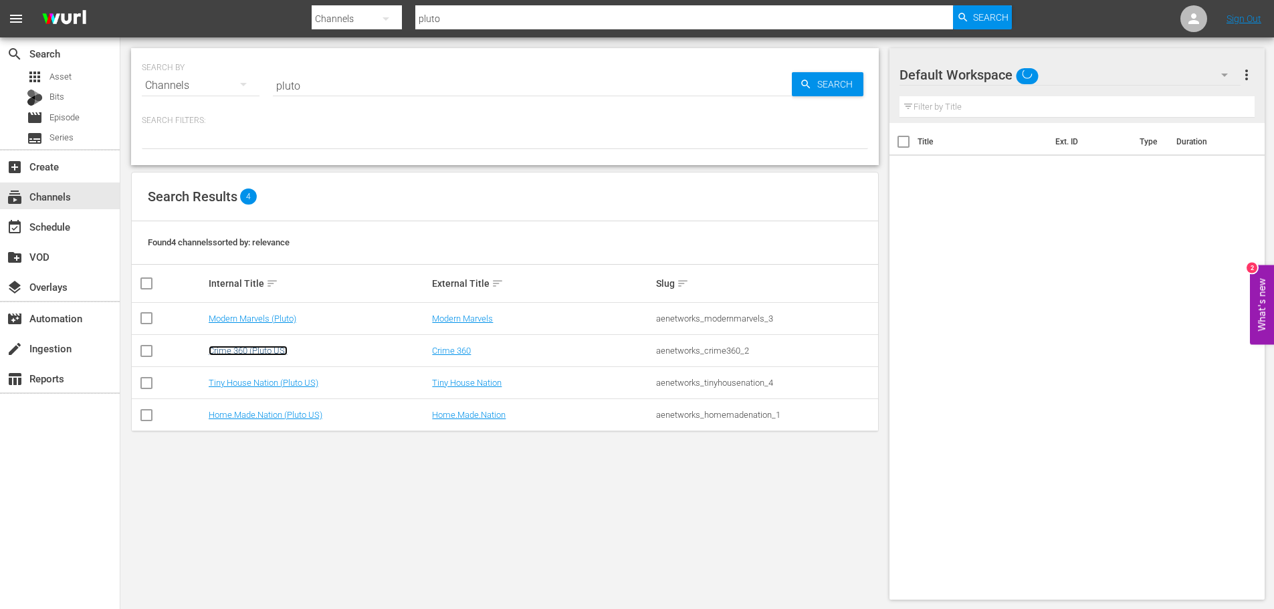
click at [264, 353] on link "Crime 360 (Pluto US)" at bounding box center [248, 351] width 79 height 10
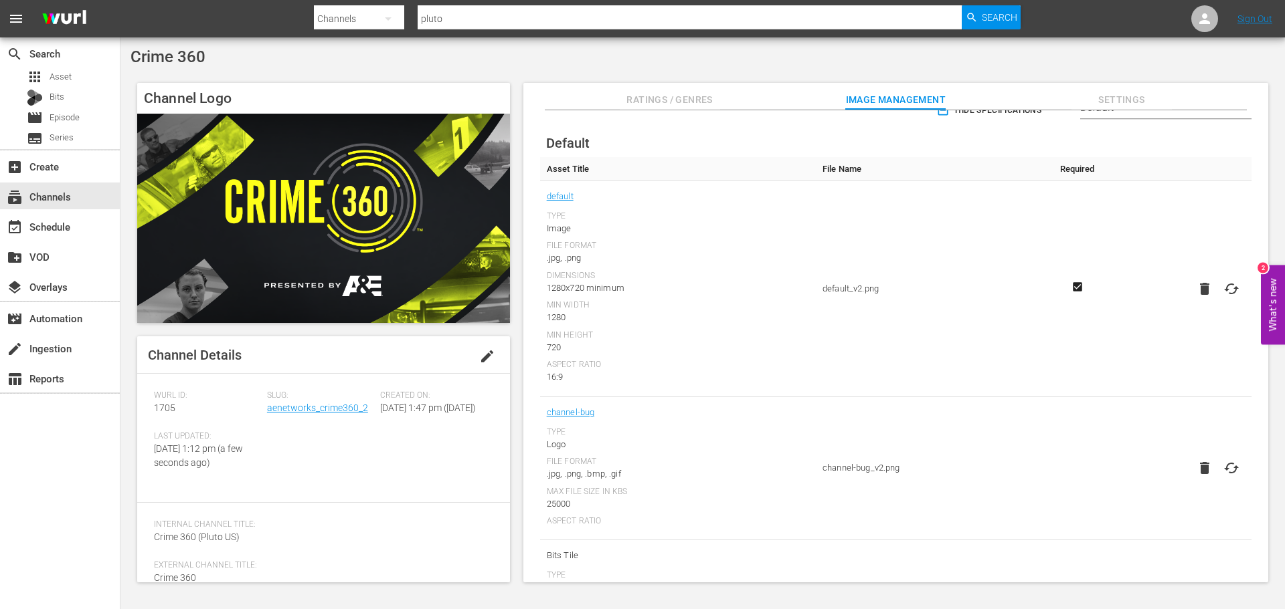
scroll to position [201, 0]
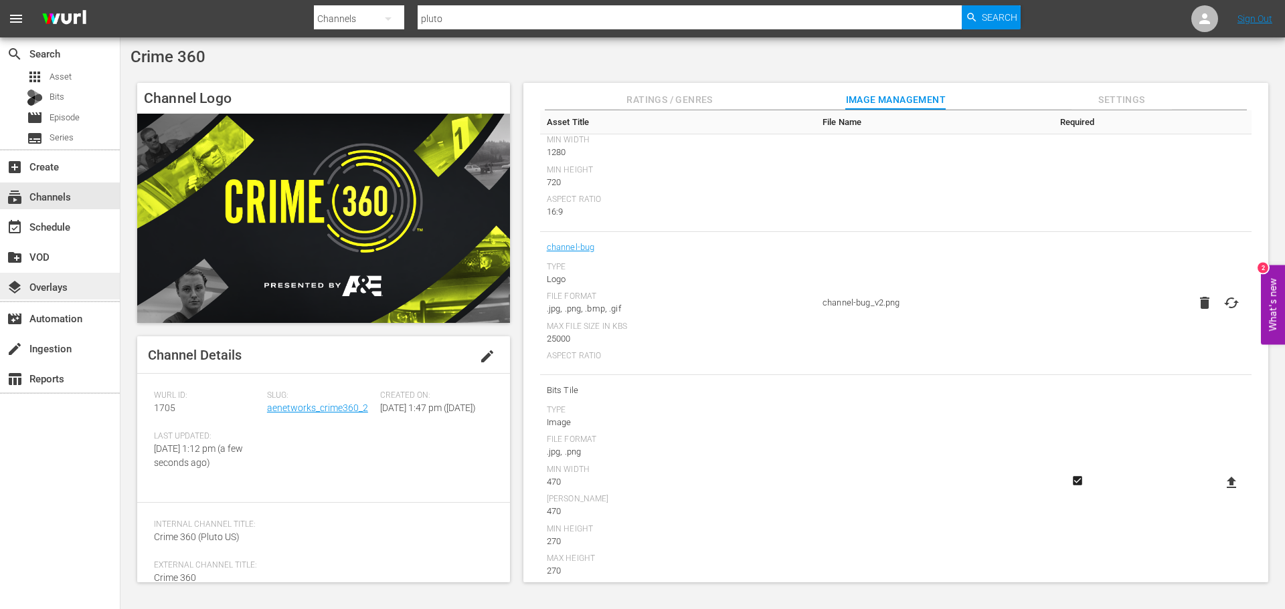
click at [74, 286] on div "layers Overlays" at bounding box center [37, 285] width 75 height 12
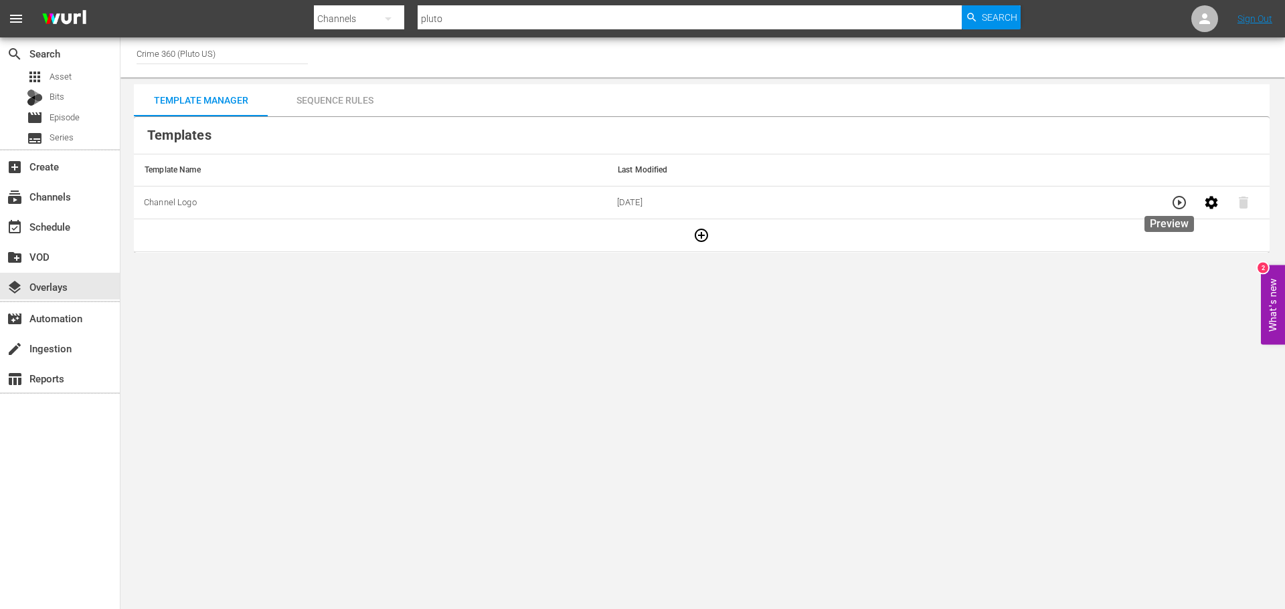
click at [1176, 200] on icon "button" at bounding box center [1179, 203] width 16 height 16
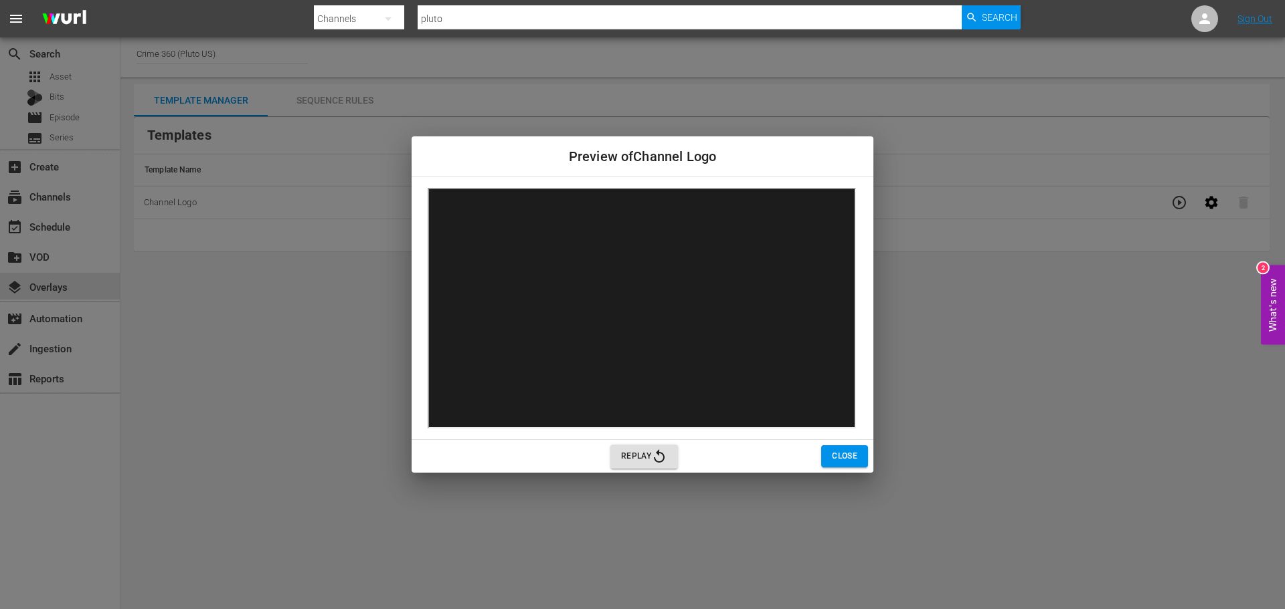
click at [832, 460] on span "Close" at bounding box center [844, 457] width 25 height 14
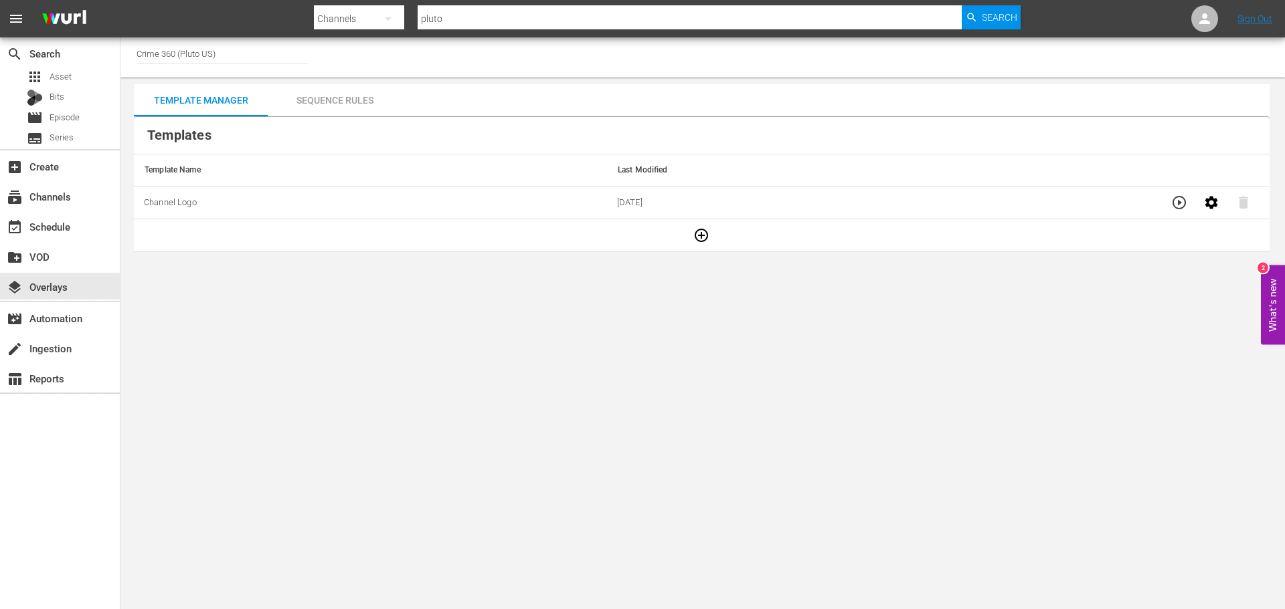
click at [206, 47] on input "Crime 360 (Pluto US)" at bounding box center [221, 53] width 171 height 32
click at [155, 54] on input "Crime 360 (Pluto US)" at bounding box center [221, 53] width 171 height 32
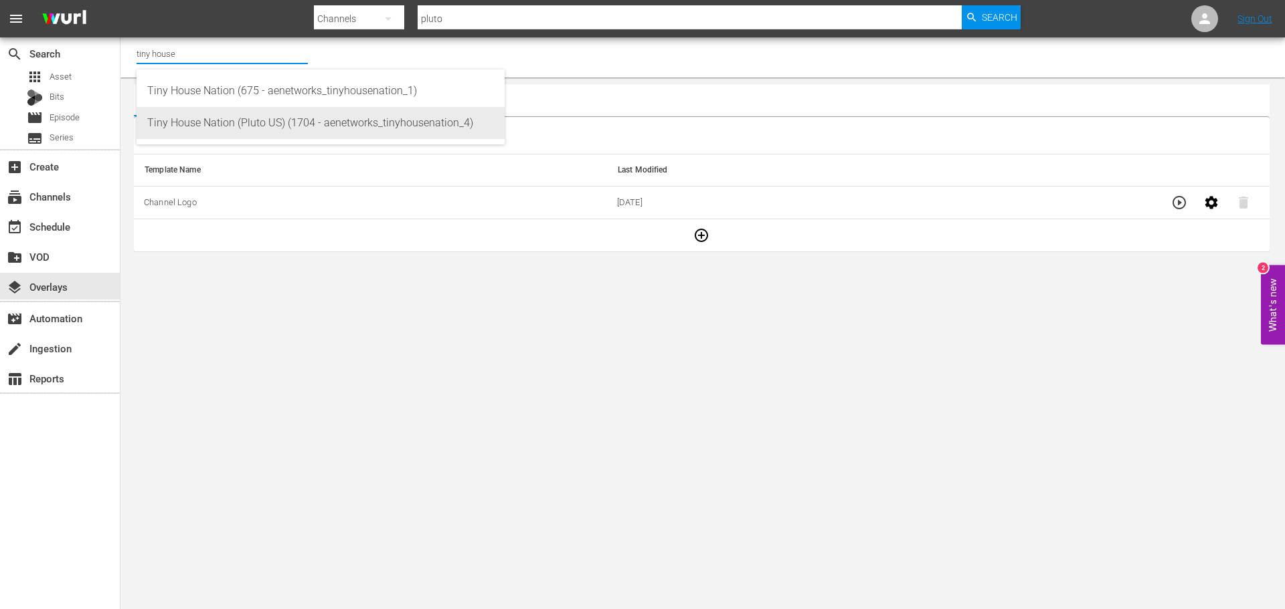
click at [273, 119] on div "Tiny House Nation (Pluto US) (1704 - aenetworks_tinyhousenation_4)" at bounding box center [320, 123] width 347 height 32
type input "Tiny House Nation (Pluto US) (1704 - aenetworks_tinyhousenation_4)"
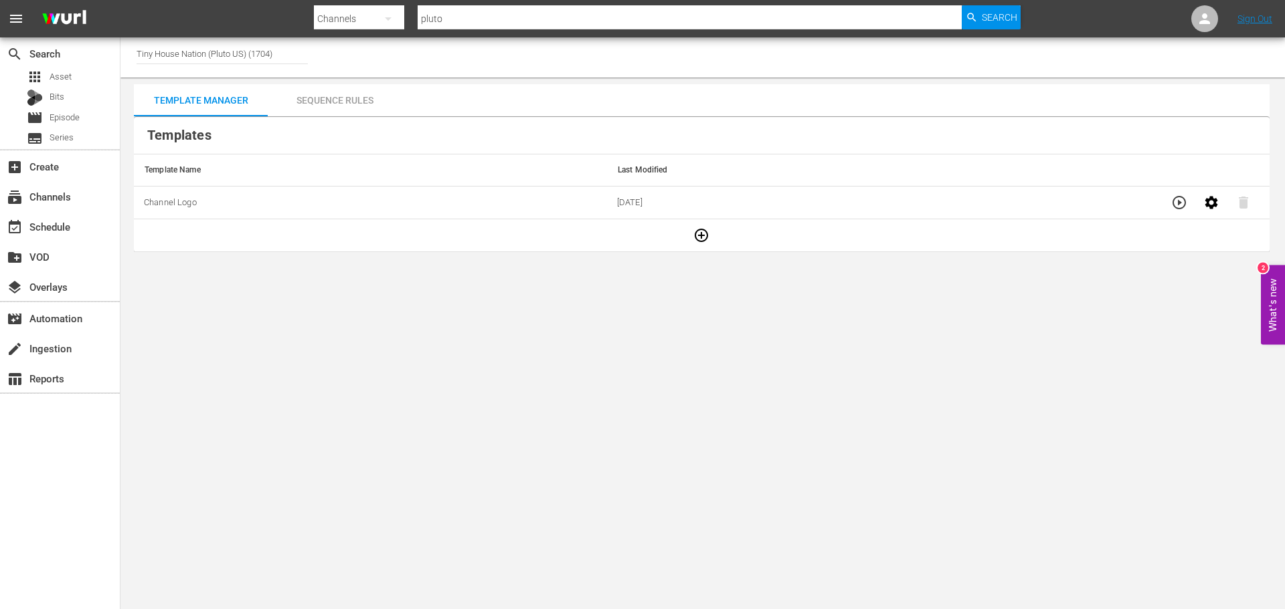
click at [1036, 387] on body "menu Search By Channels Search ID, Title, Description, Keywords, or Category pl…" at bounding box center [642, 304] width 1285 height 609
click at [1185, 205] on button "button" at bounding box center [1179, 203] width 32 height 32
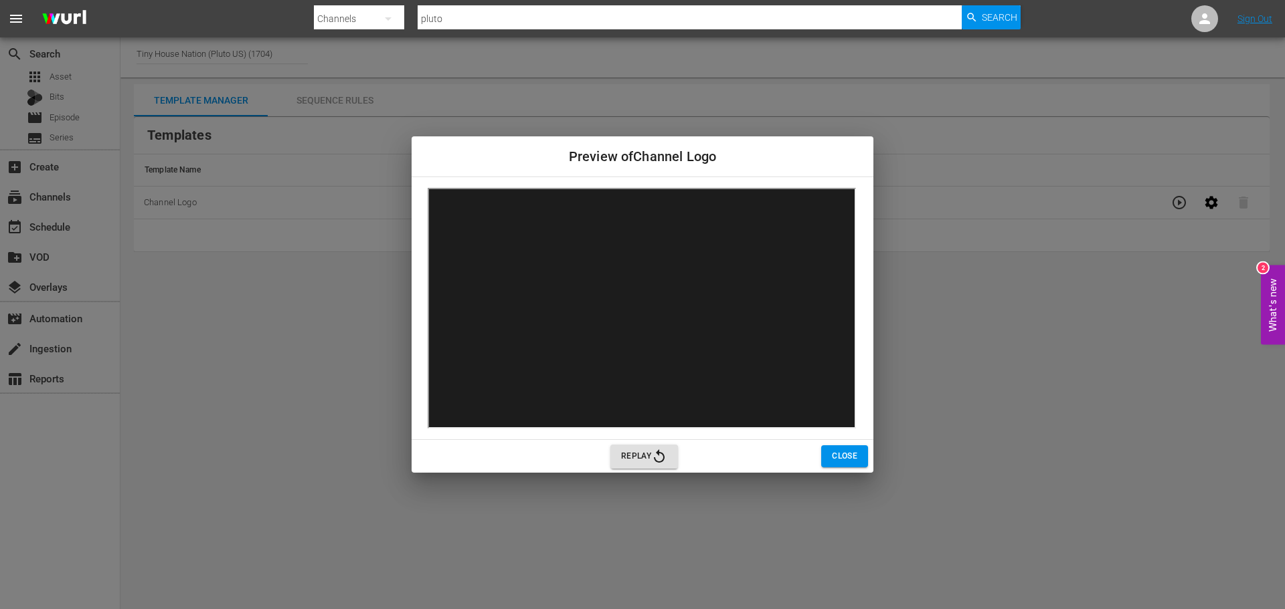
click at [844, 459] on span "Close" at bounding box center [844, 457] width 25 height 14
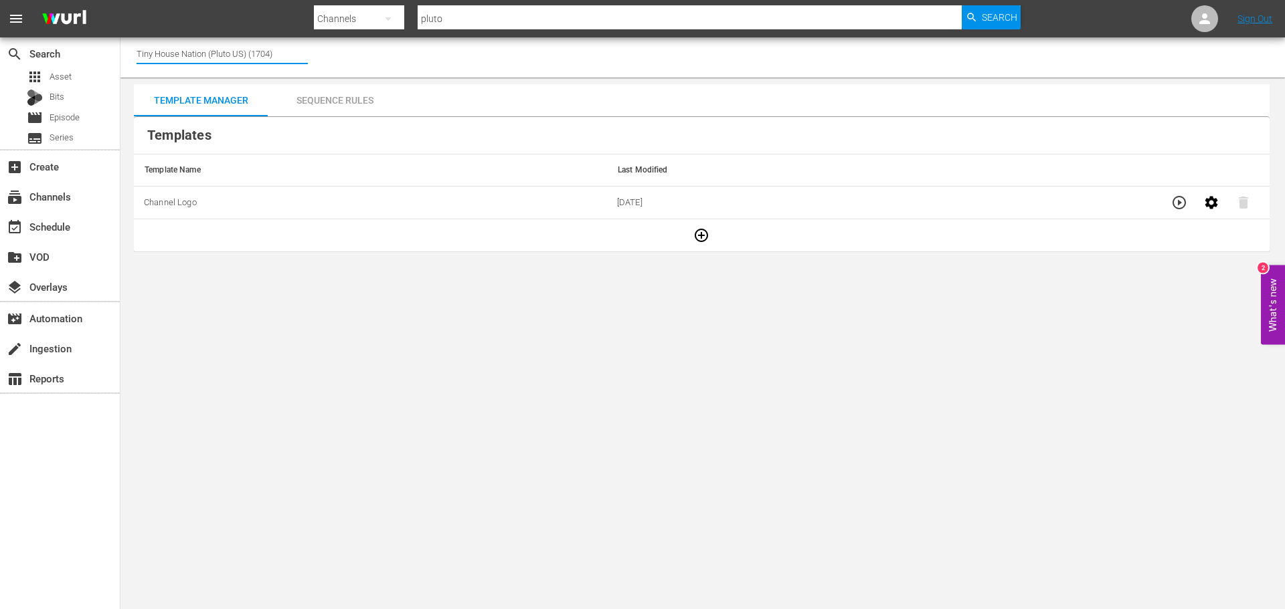
click at [213, 50] on input "Tiny House Nation (Pluto US) (1704)" at bounding box center [221, 53] width 171 height 32
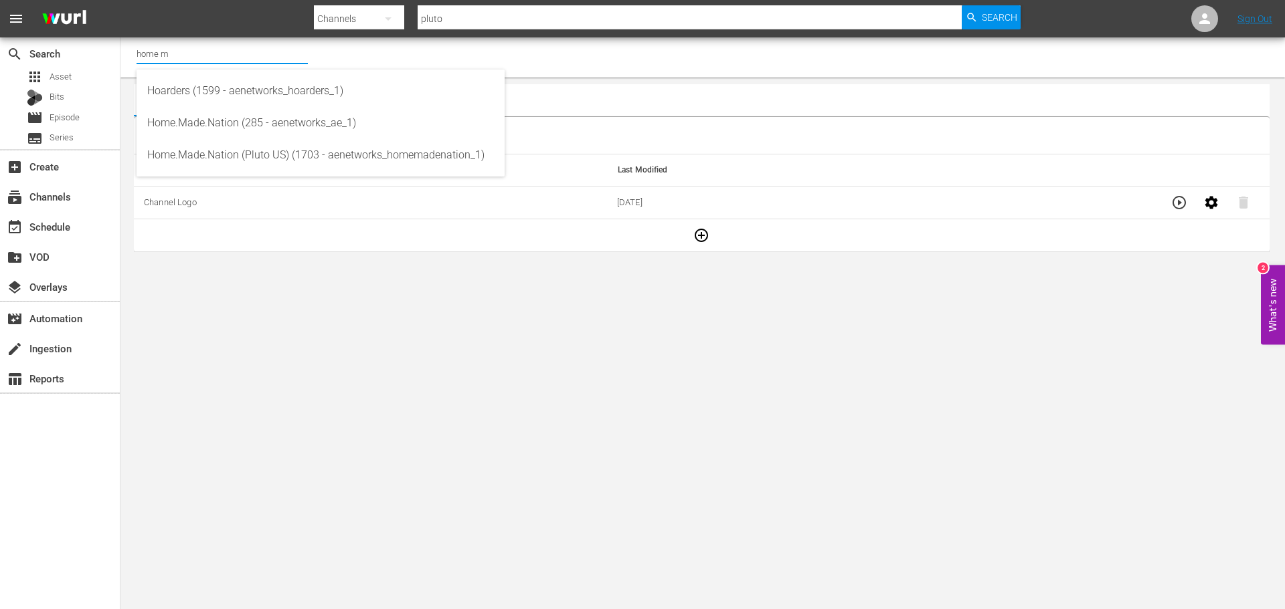
click at [213, 50] on input "home m" at bounding box center [221, 53] width 171 height 32
type input "home m"
click at [485, 399] on body "menu Search By Channels Search ID, Title, Description, Keywords, or Category pl…" at bounding box center [642, 304] width 1285 height 609
